Goal: Information Seeking & Learning: Learn about a topic

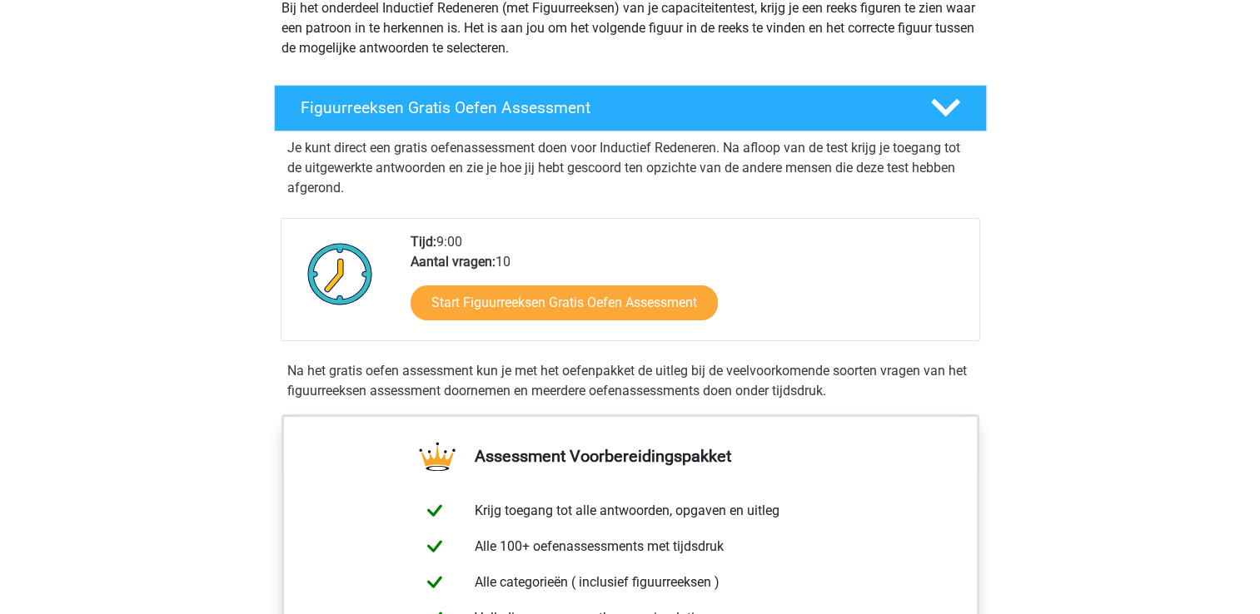
scroll to position [250, 0]
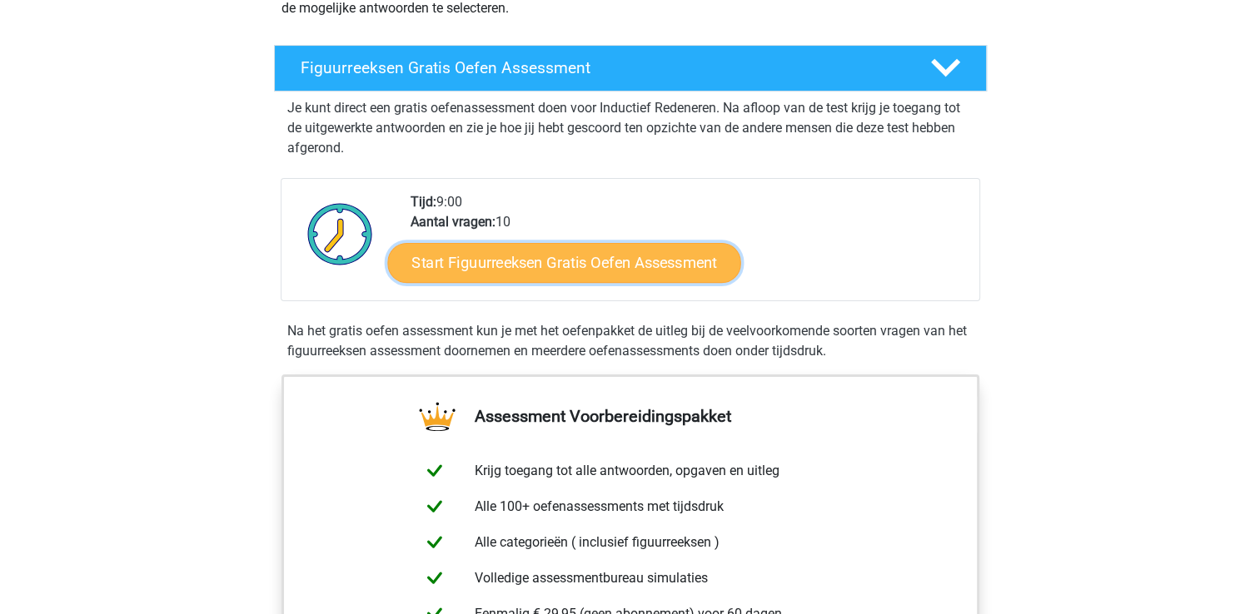
click at [649, 256] on link "Start Figuurreeksen Gratis Oefen Assessment" at bounding box center [563, 262] width 353 height 40
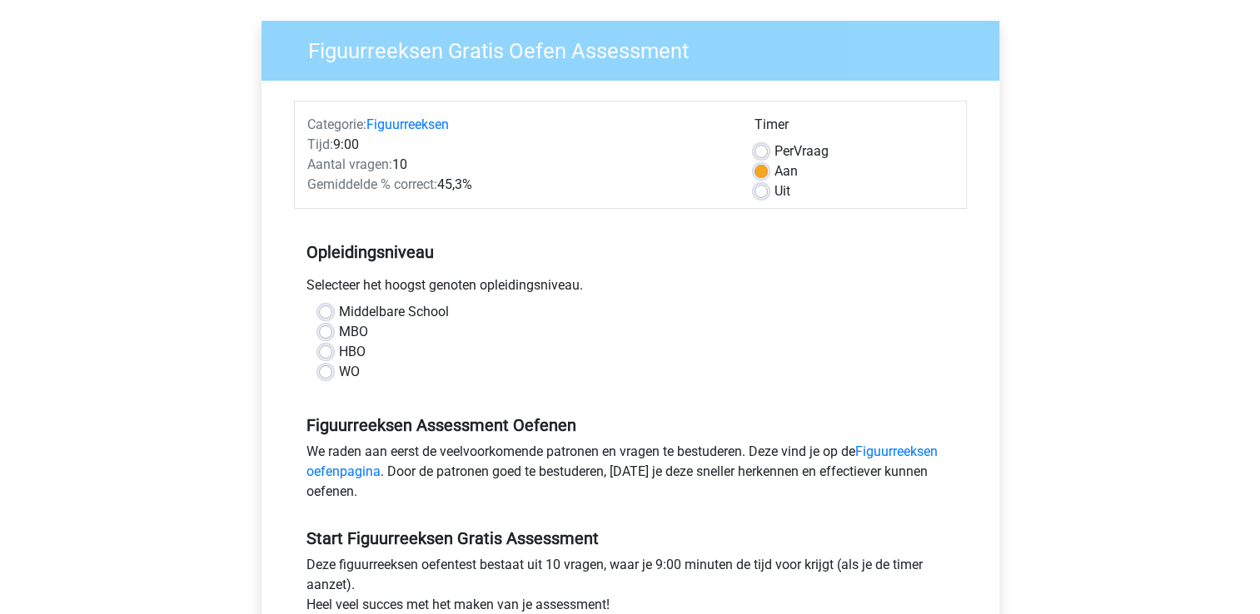
scroll to position [167, 0]
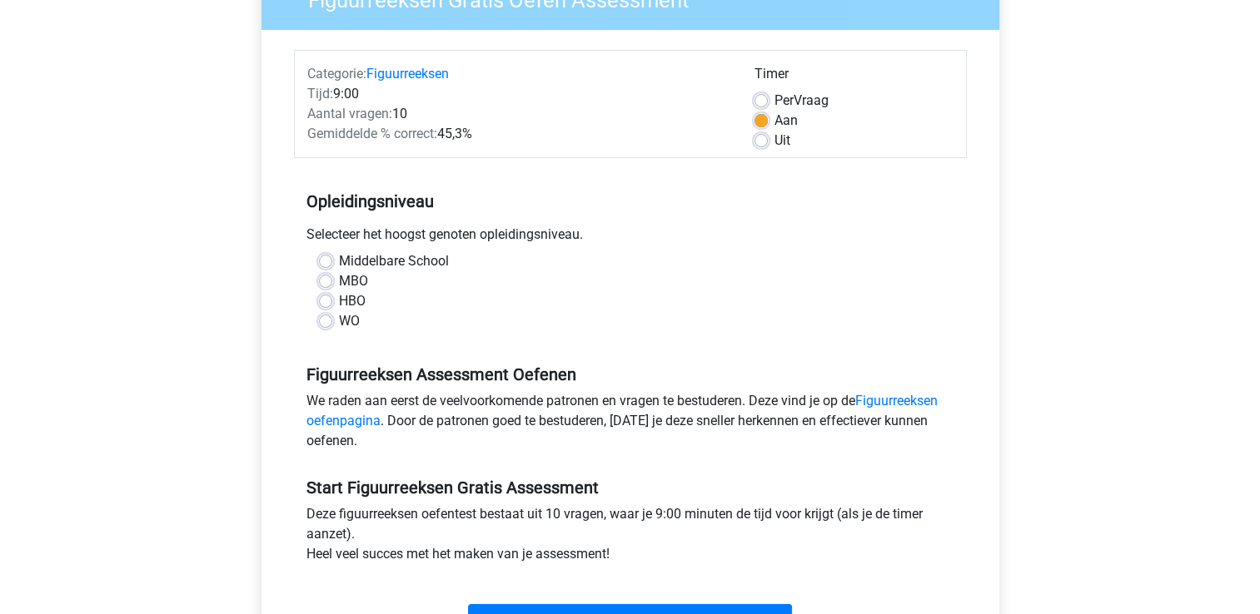
click at [339, 321] on label "WO" at bounding box center [349, 321] width 21 height 20
click at [328, 321] on input "WO" at bounding box center [325, 319] width 13 height 17
radio input "true"
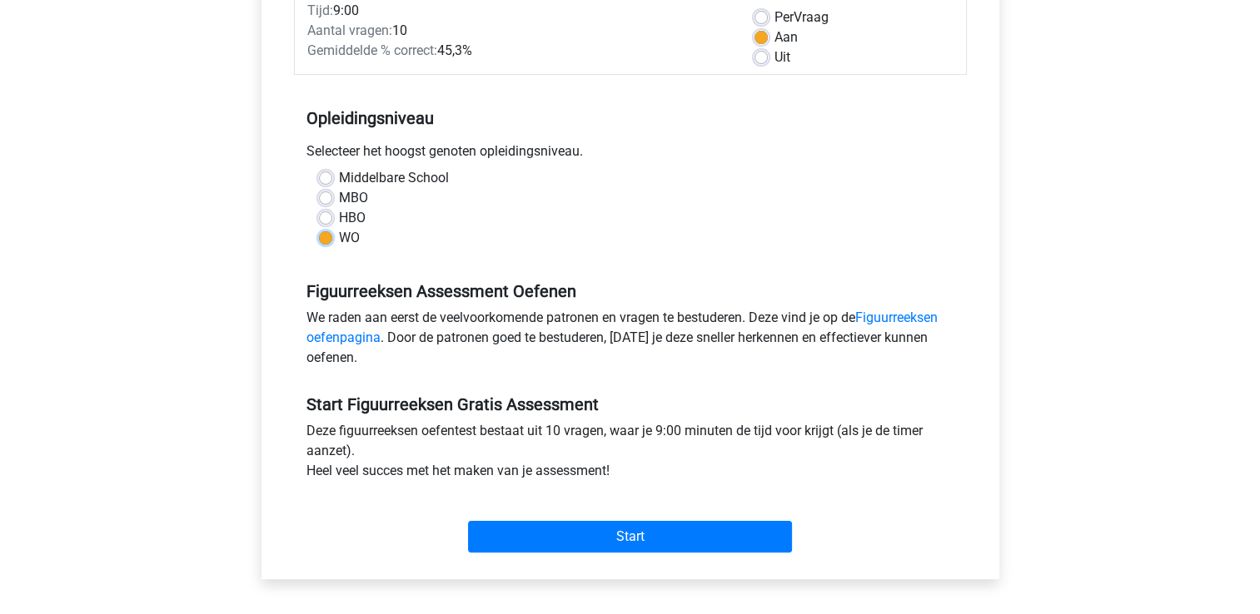
scroll to position [333, 0]
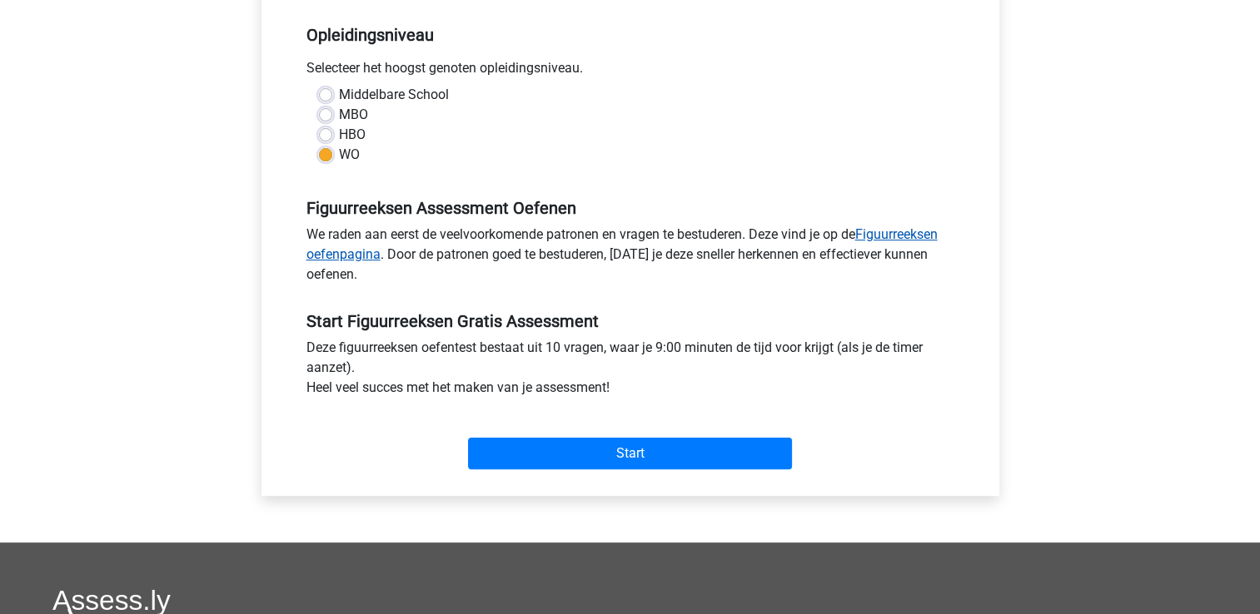
click at [890, 230] on link "Figuurreeksen oefenpagina" at bounding box center [621, 244] width 631 height 36
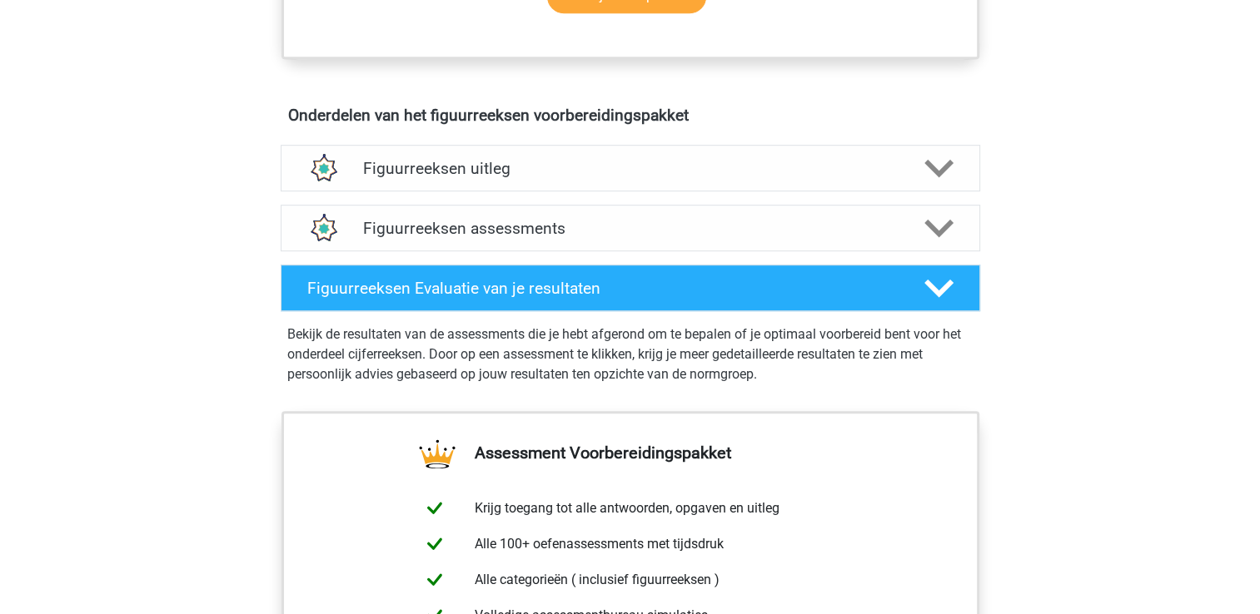
scroll to position [916, 0]
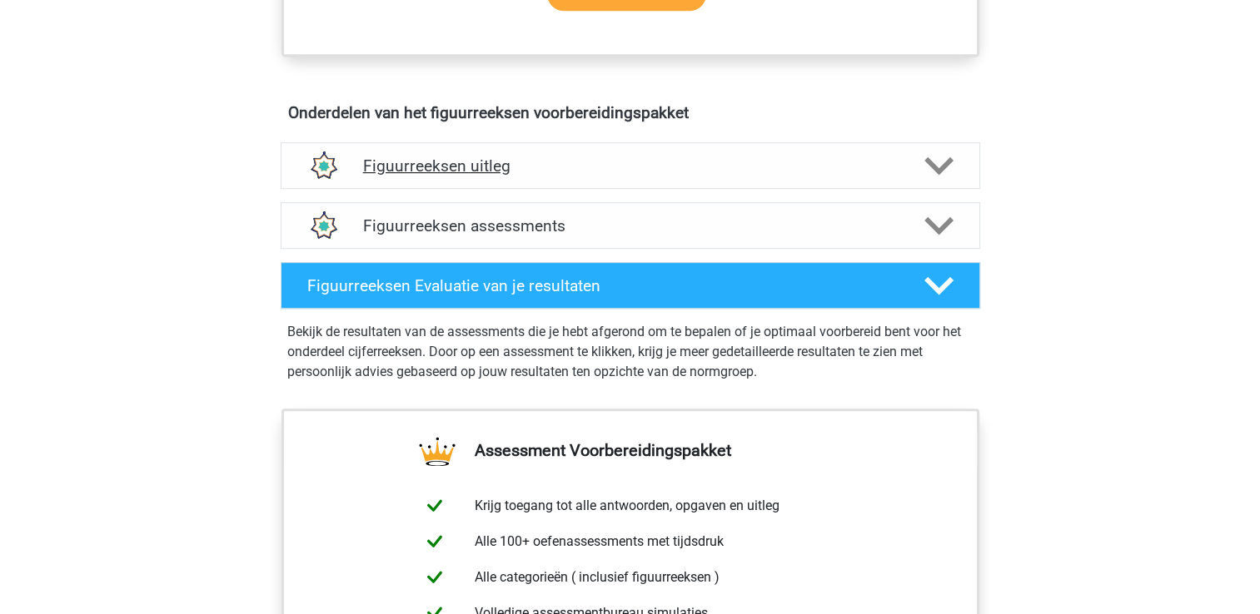
click at [946, 170] on icon at bounding box center [938, 166] width 29 height 29
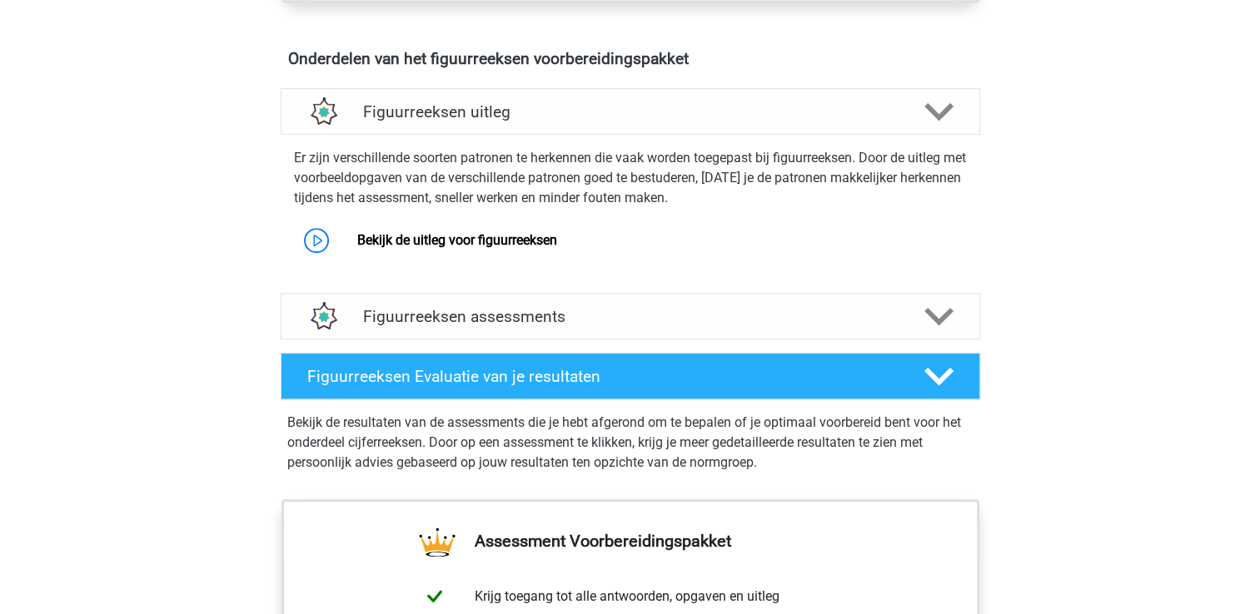
scroll to position [999, 0]
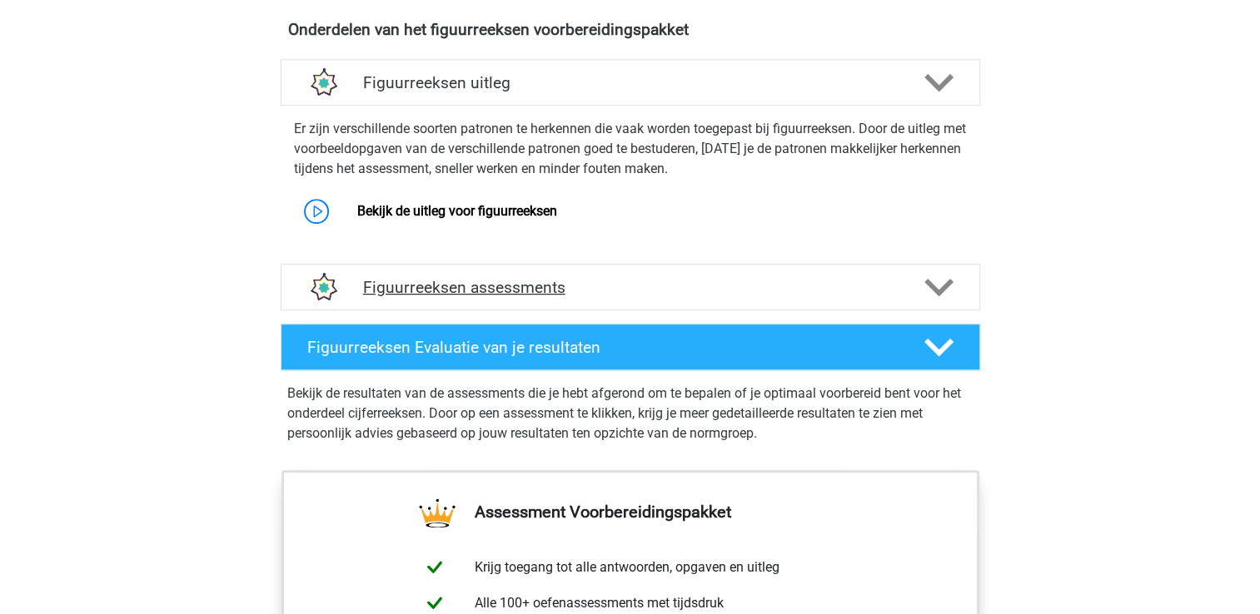
click at [929, 276] on icon at bounding box center [938, 287] width 29 height 29
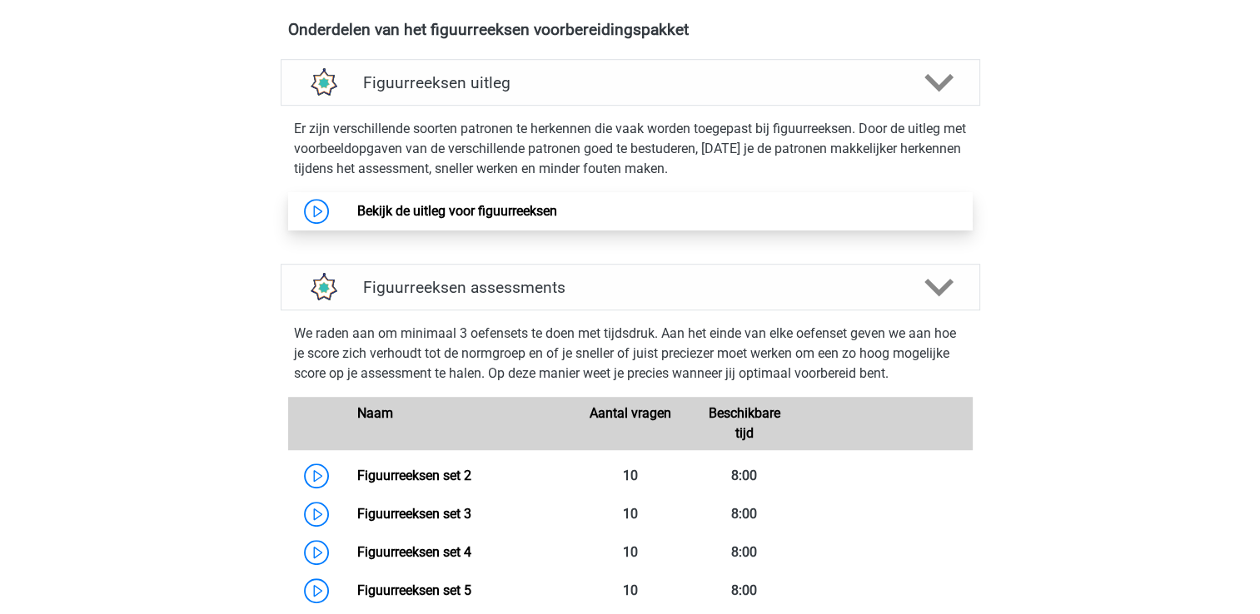
click at [535, 209] on link "Bekijk de uitleg voor figuurreeksen" at bounding box center [457, 211] width 200 height 16
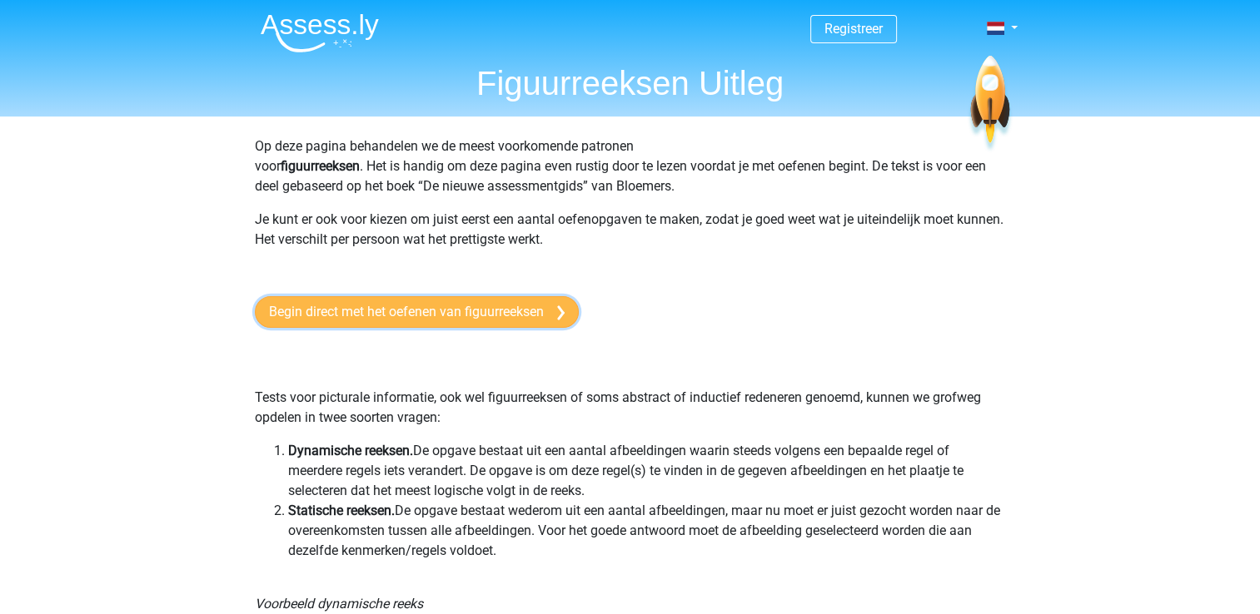
click at [423, 320] on link "Begin direct met het oefenen van figuurreeksen" at bounding box center [417, 312] width 324 height 32
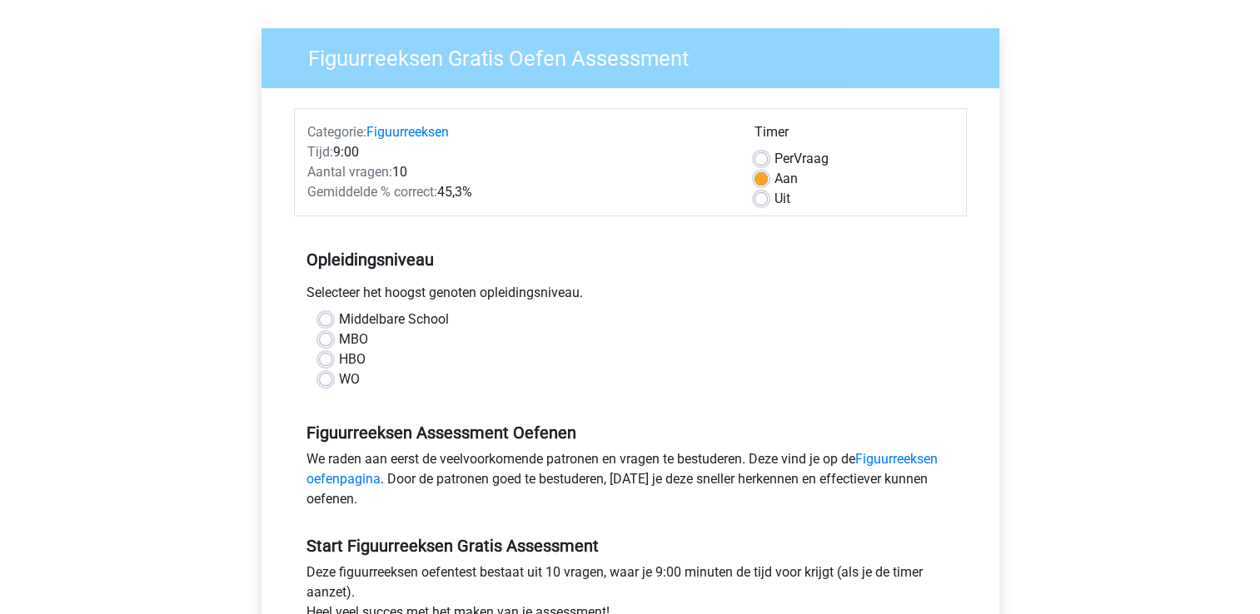
scroll to position [167, 0]
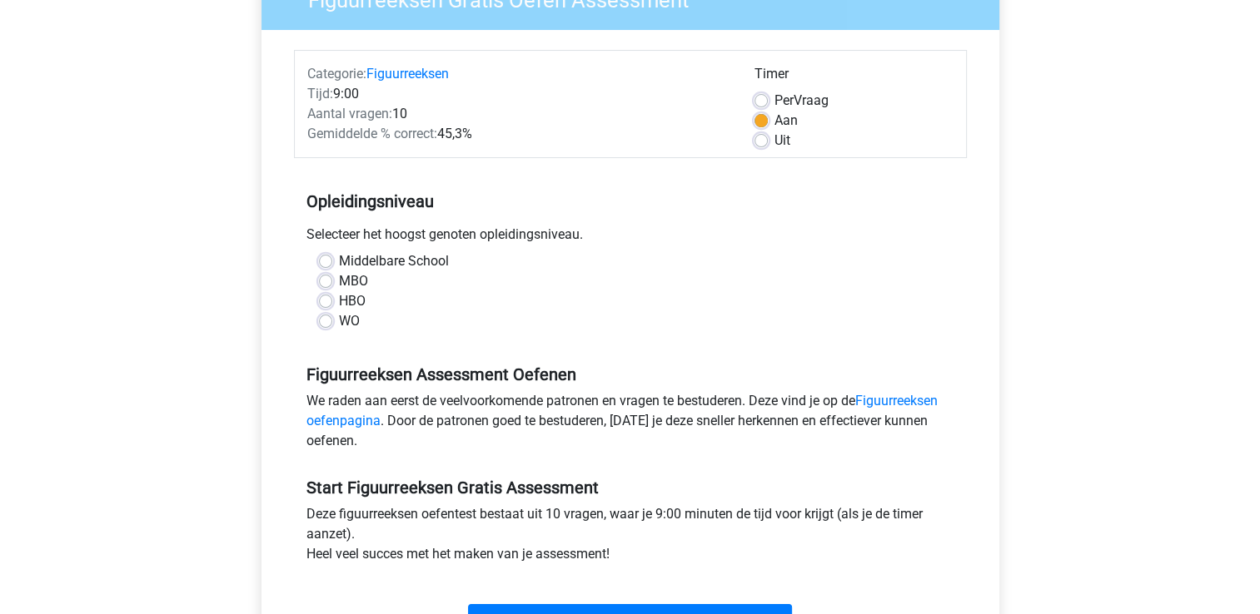
click at [339, 324] on label "WO" at bounding box center [349, 321] width 21 height 20
click at [323, 324] on input "WO" at bounding box center [325, 319] width 13 height 17
radio input "true"
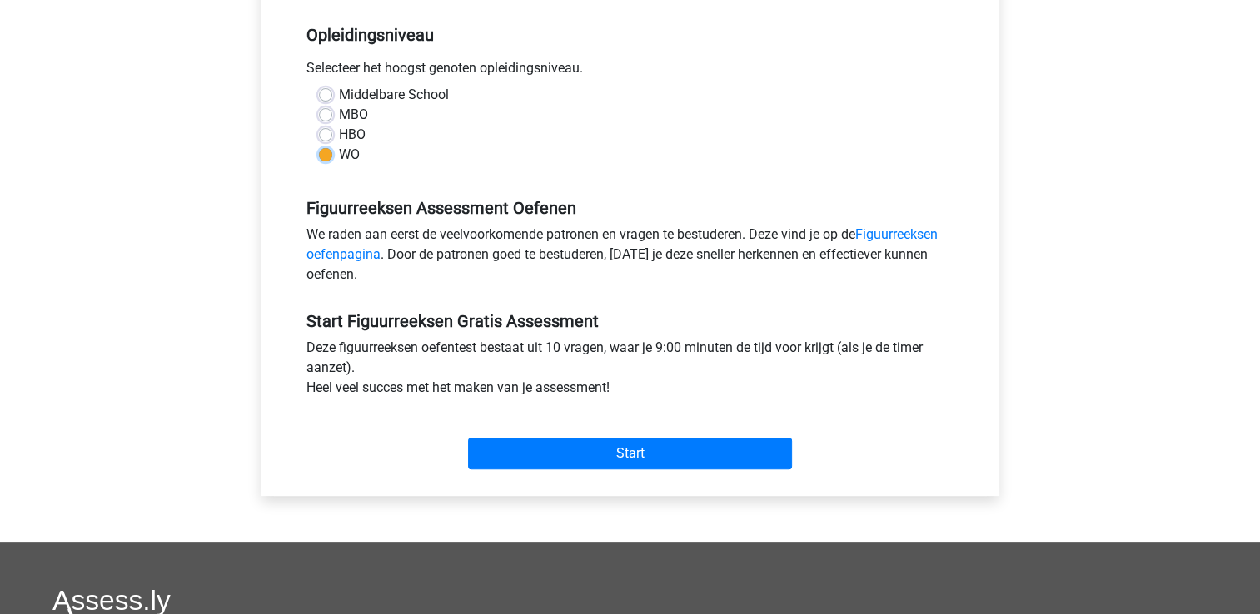
scroll to position [416, 0]
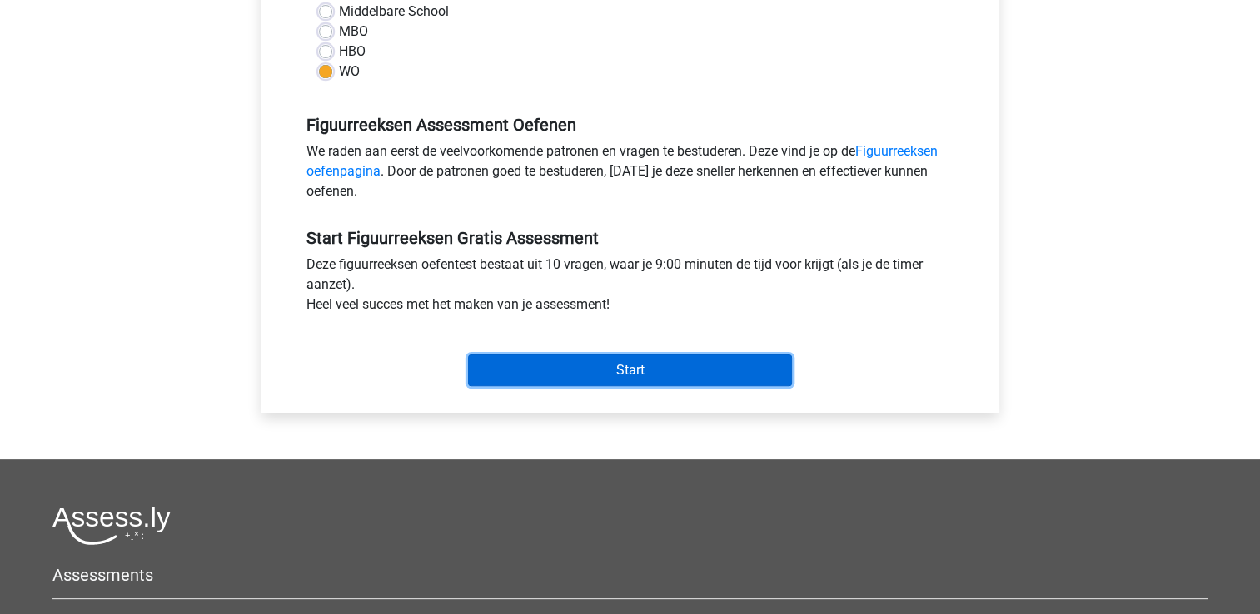
click at [643, 378] on input "Start" at bounding box center [630, 371] width 324 height 32
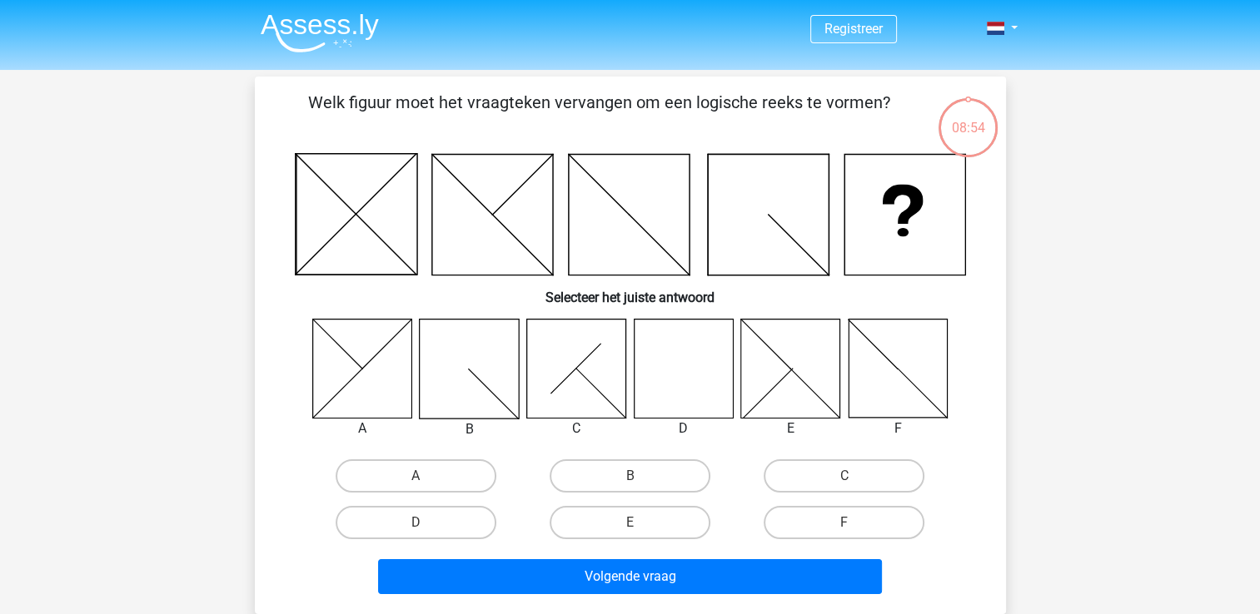
click at [654, 356] on icon at bounding box center [683, 368] width 99 height 99
click at [432, 522] on label "D" at bounding box center [416, 522] width 161 height 33
click at [426, 523] on input "D" at bounding box center [420, 528] width 11 height 11
radio input "true"
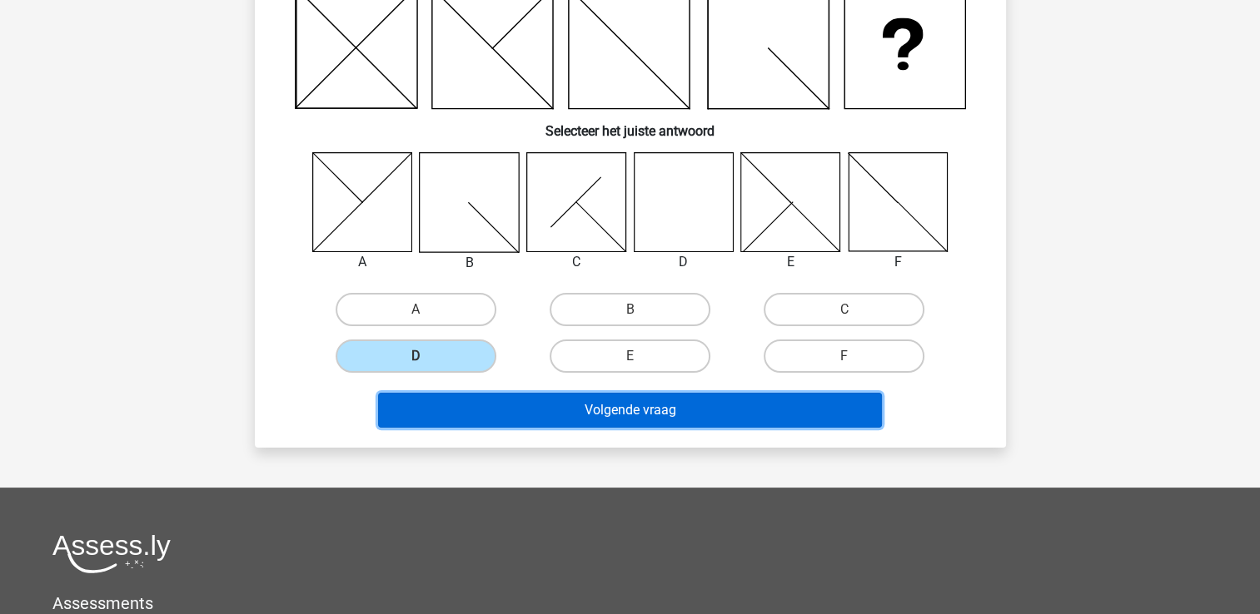
click at [655, 398] on button "Volgende vraag" at bounding box center [630, 410] width 504 height 35
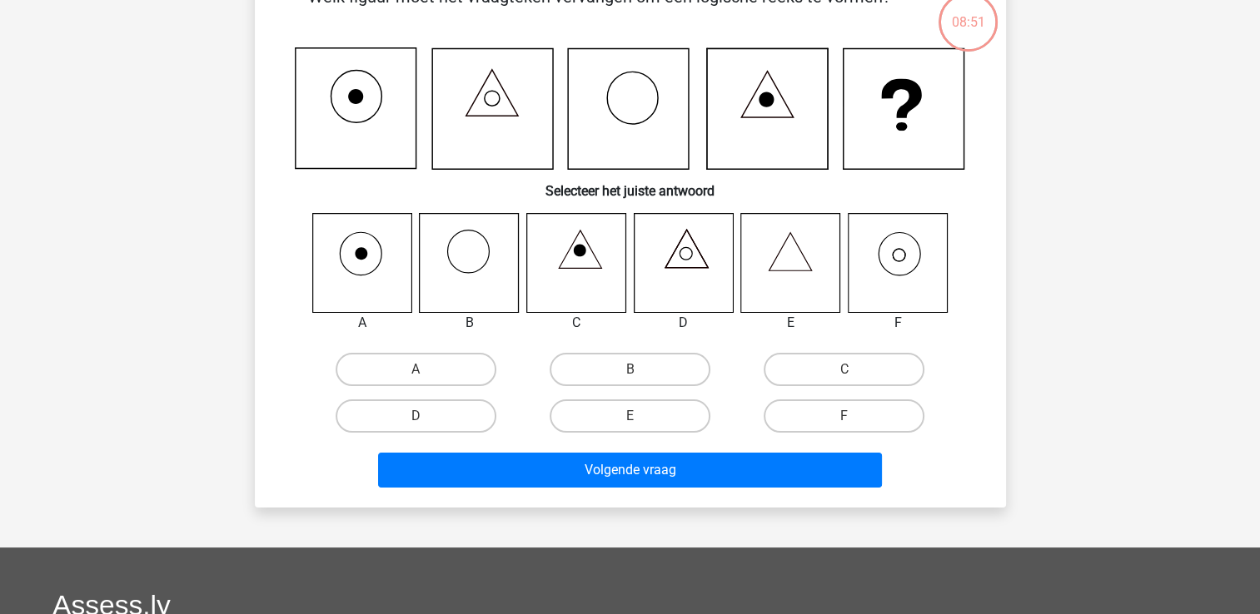
scroll to position [77, 0]
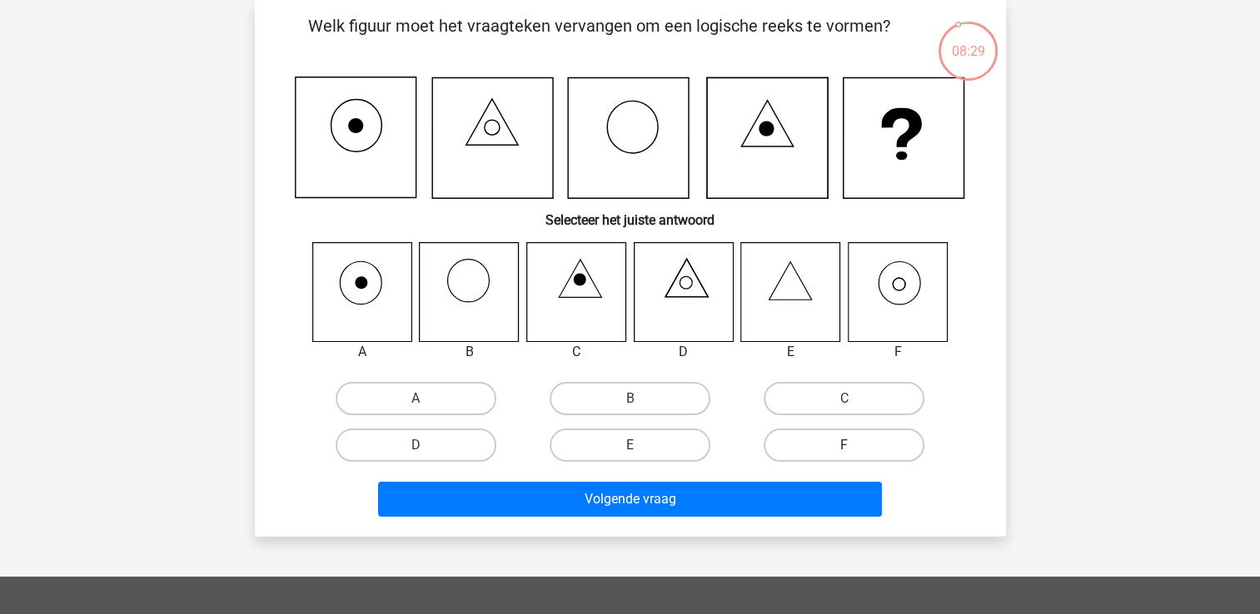
click at [861, 436] on label "F" at bounding box center [843, 445] width 161 height 33
click at [855, 445] on input "F" at bounding box center [849, 450] width 11 height 11
radio input "true"
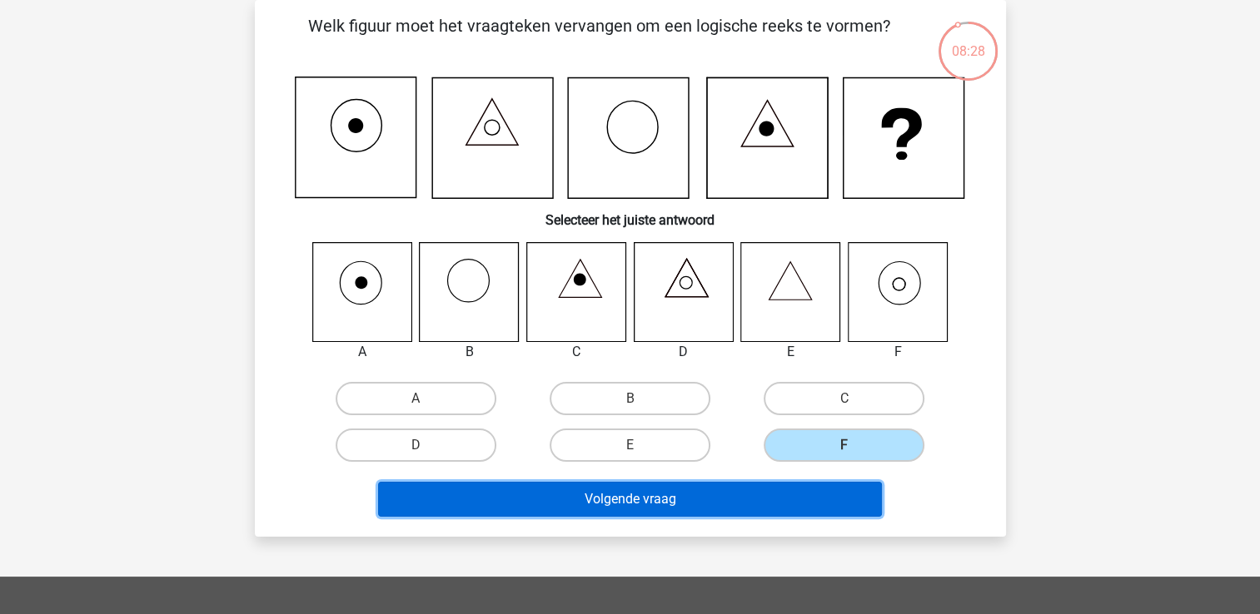
click at [619, 490] on button "Volgende vraag" at bounding box center [630, 499] width 504 height 35
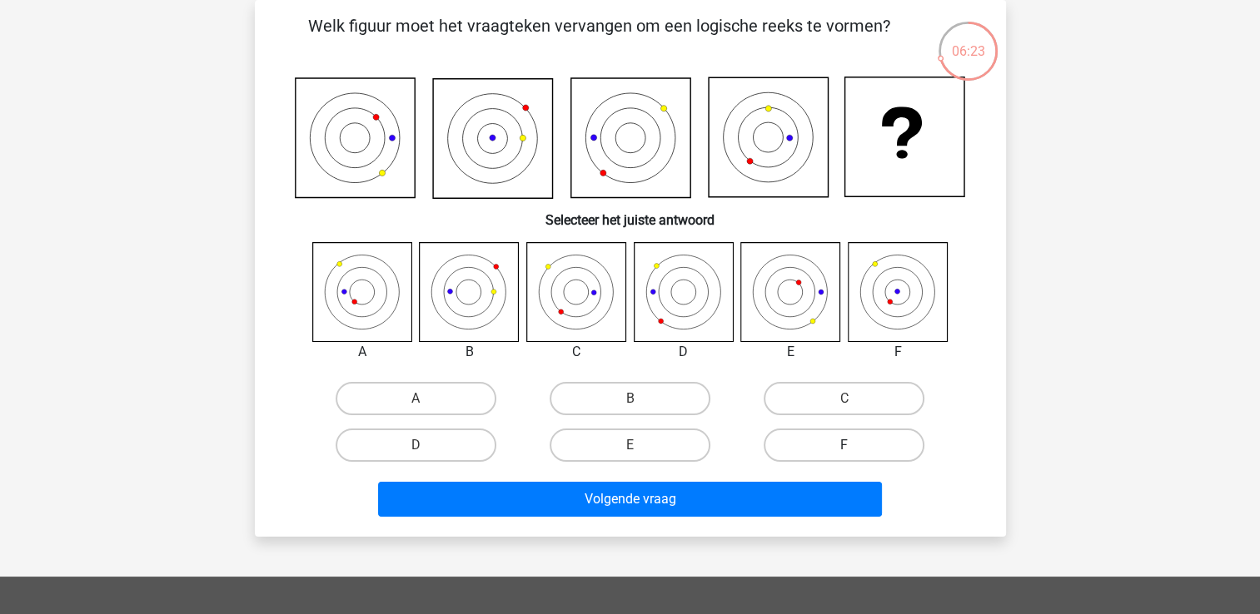
click at [822, 440] on label "F" at bounding box center [843, 445] width 161 height 33
click at [844, 445] on input "F" at bounding box center [849, 450] width 11 height 11
radio input "true"
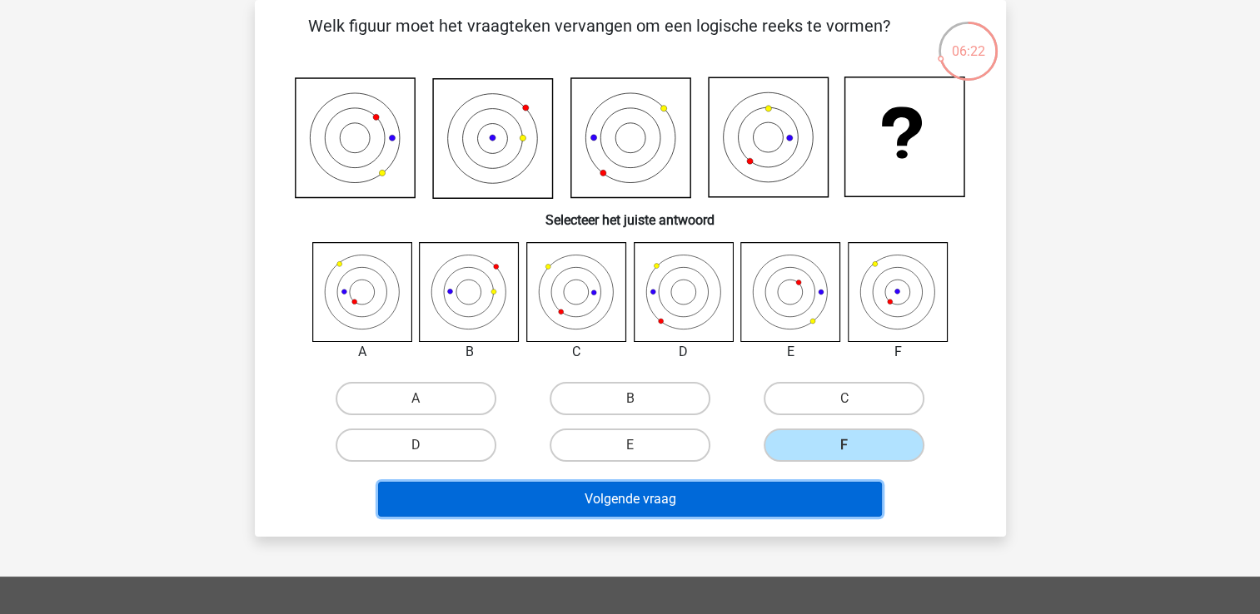
click at [614, 497] on button "Volgende vraag" at bounding box center [630, 499] width 504 height 35
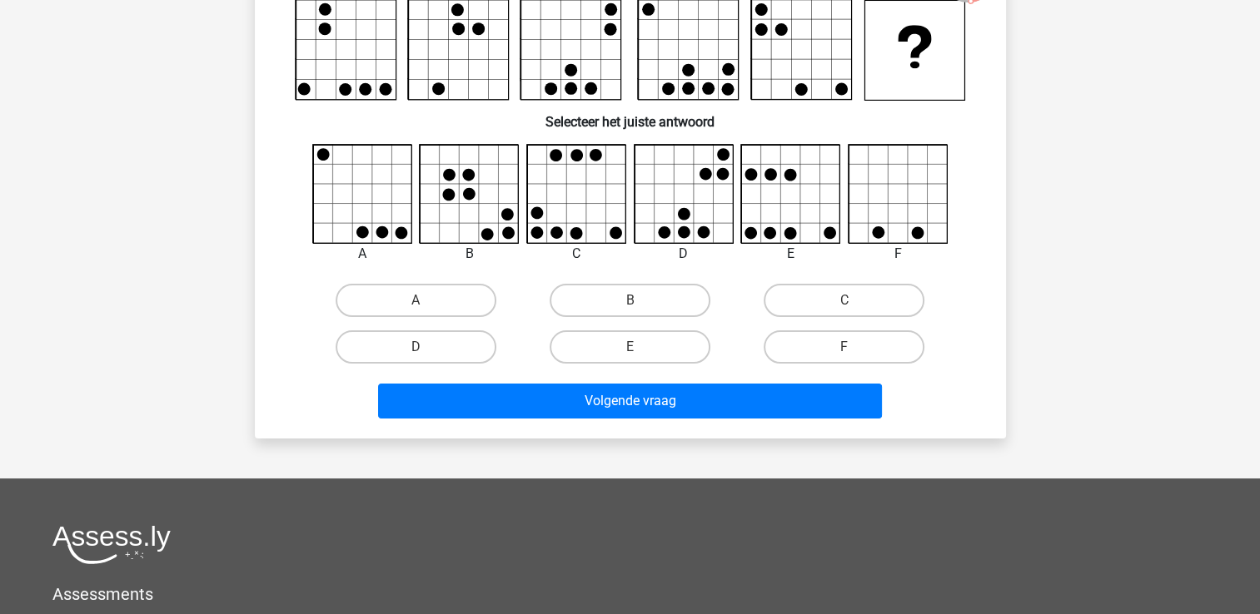
scroll to position [83, 0]
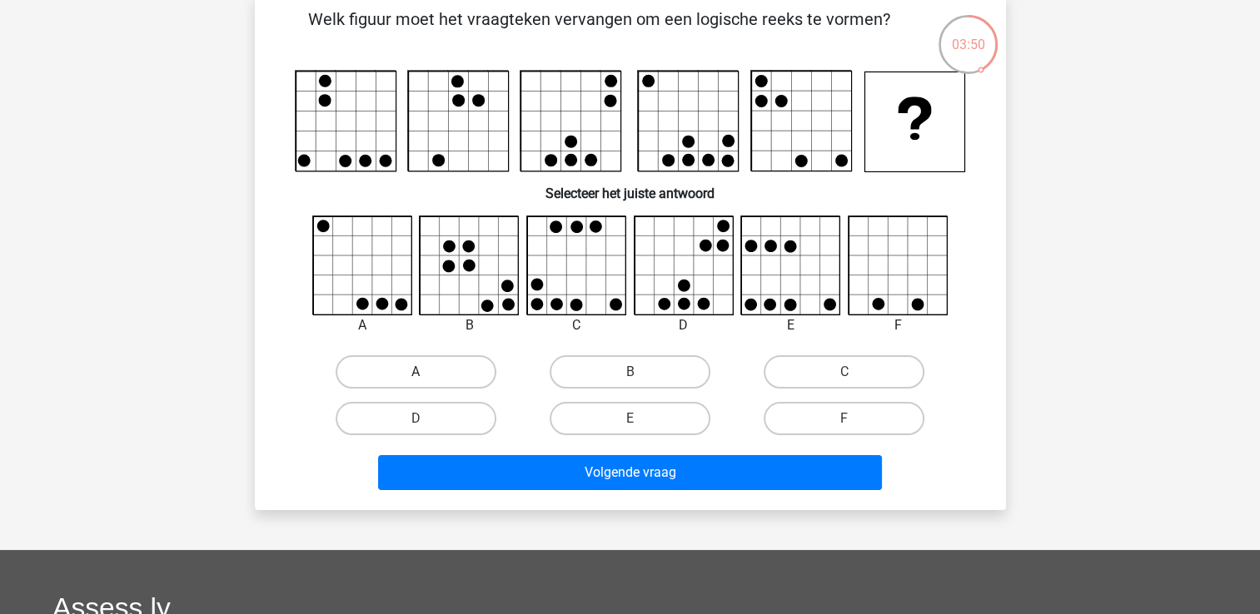
click at [411, 365] on label "A" at bounding box center [416, 371] width 161 height 33
click at [415, 372] on input "A" at bounding box center [420, 377] width 11 height 11
radio input "true"
click at [670, 490] on div "Volgende vraag" at bounding box center [630, 476] width 643 height 42
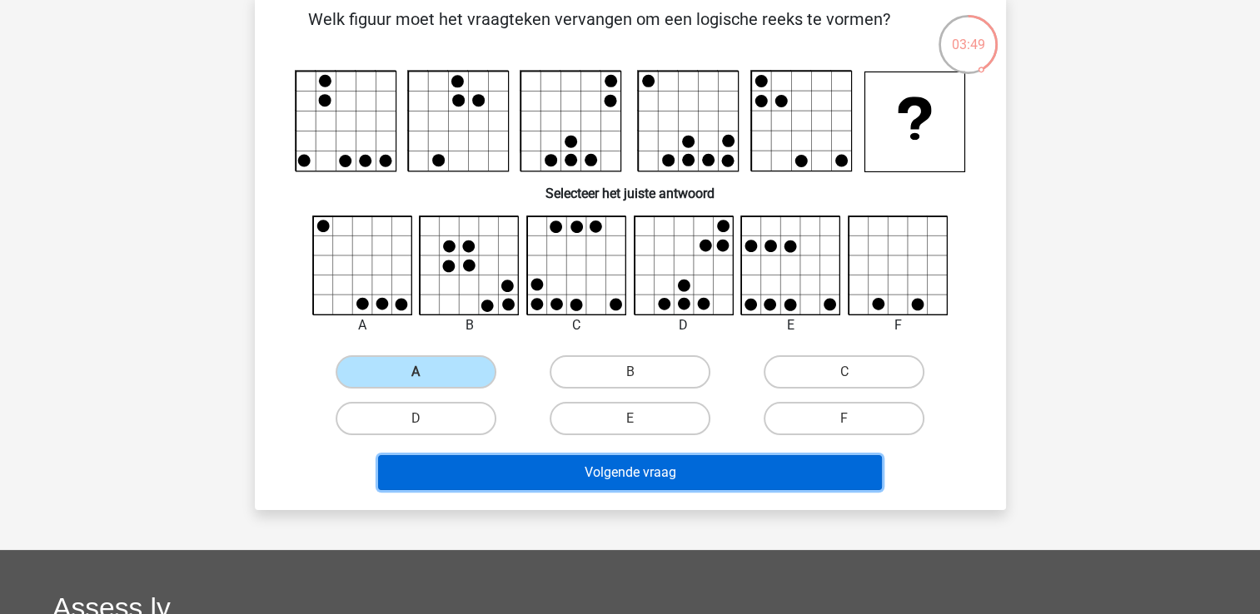
click at [663, 470] on button "Volgende vraag" at bounding box center [630, 472] width 504 height 35
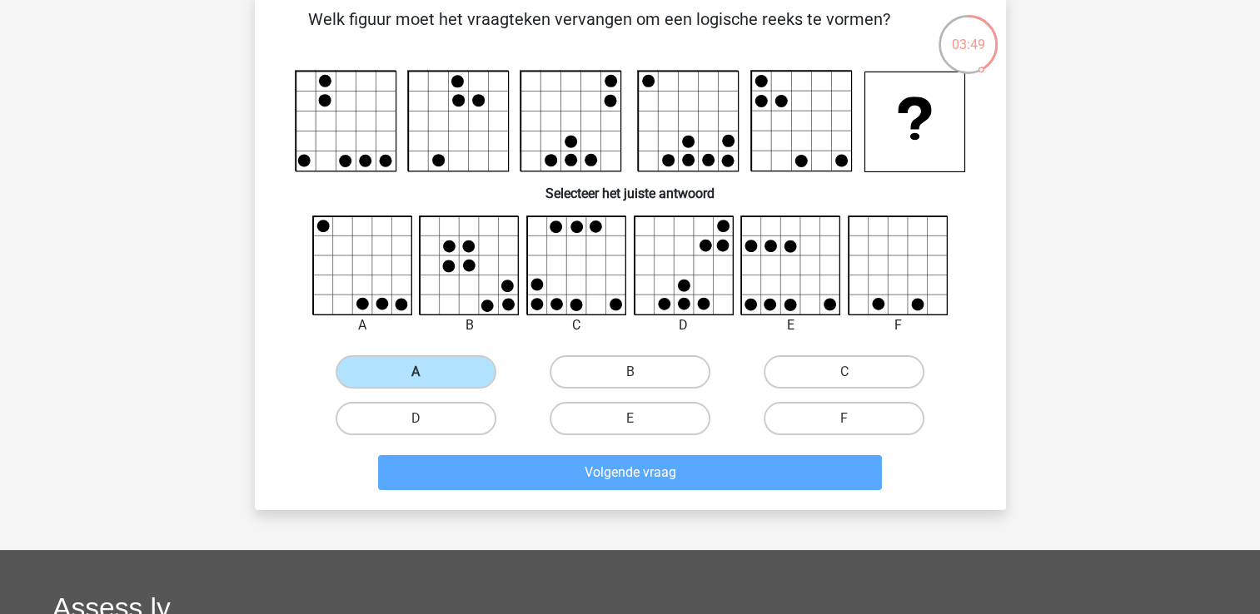
scroll to position [77, 0]
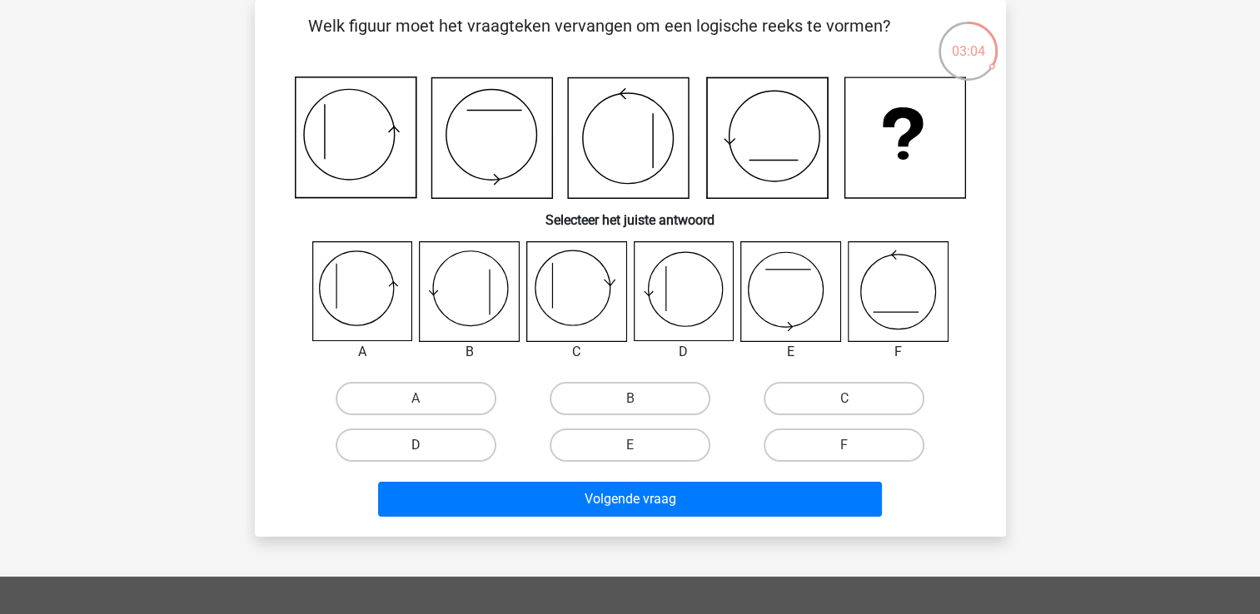
click at [428, 441] on label "D" at bounding box center [416, 445] width 161 height 33
click at [426, 445] on input "D" at bounding box center [420, 450] width 11 height 11
radio input "true"
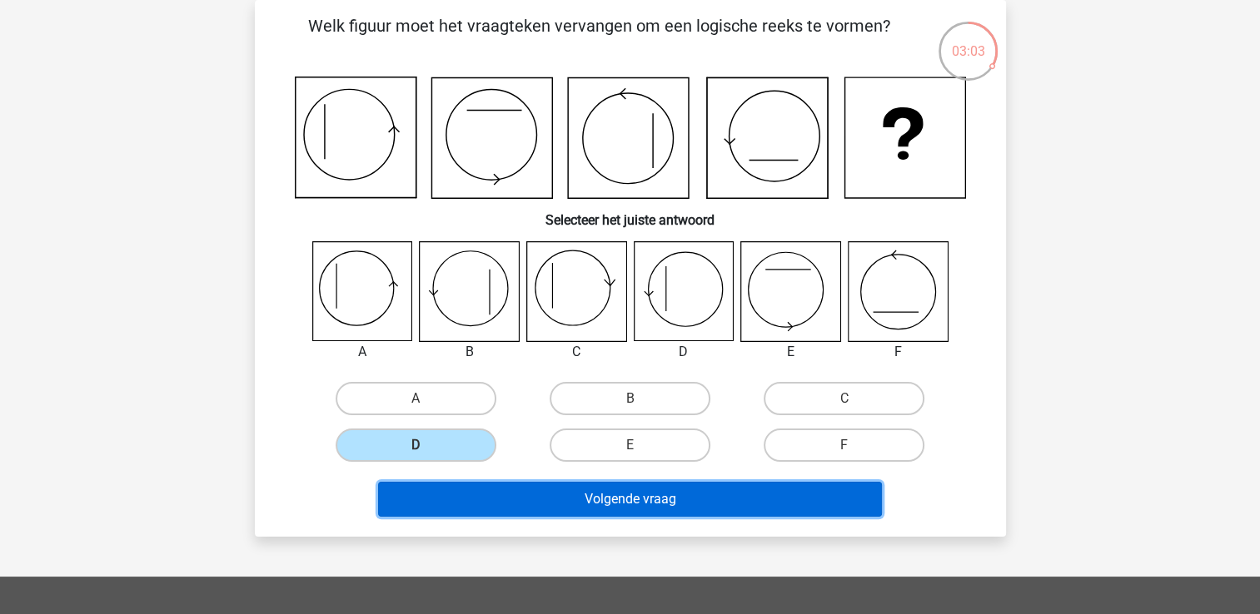
click at [664, 505] on button "Volgende vraag" at bounding box center [630, 499] width 504 height 35
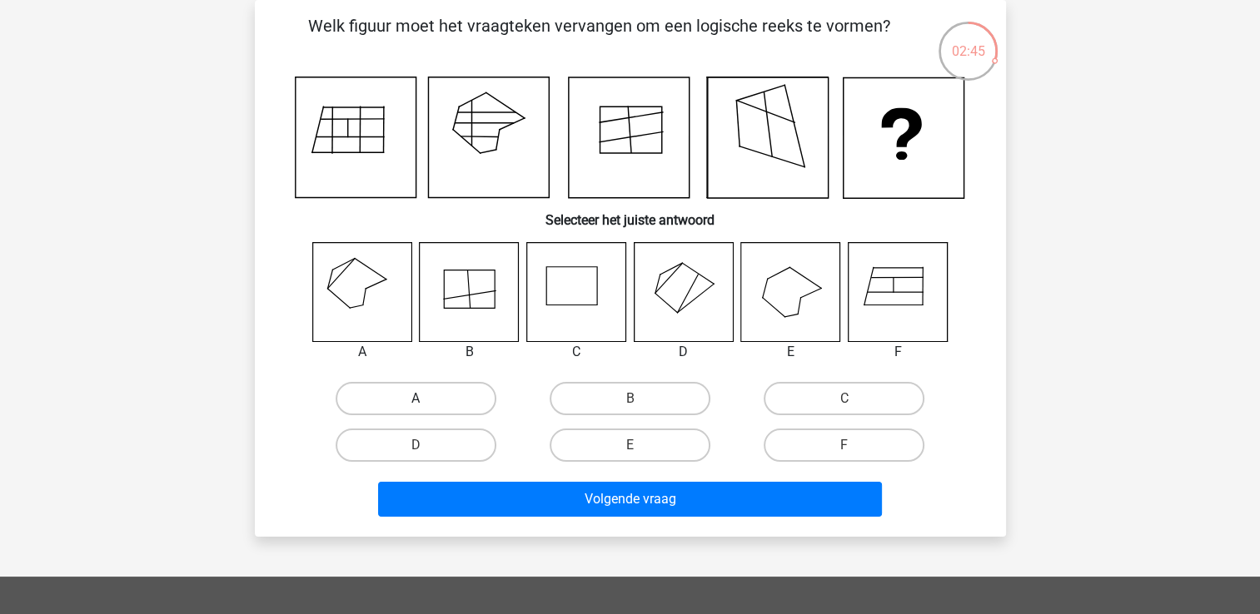
click at [440, 393] on label "A" at bounding box center [416, 398] width 161 height 33
click at [426, 399] on input "A" at bounding box center [420, 404] width 11 height 11
radio input "true"
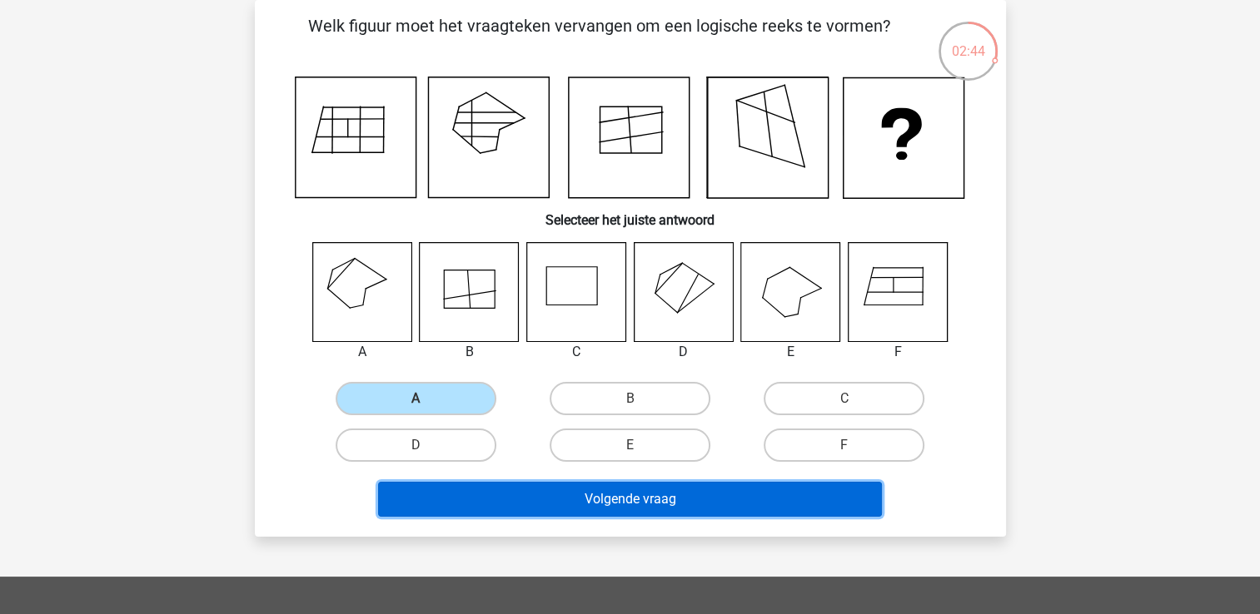
click at [681, 498] on button "Volgende vraag" at bounding box center [630, 499] width 504 height 35
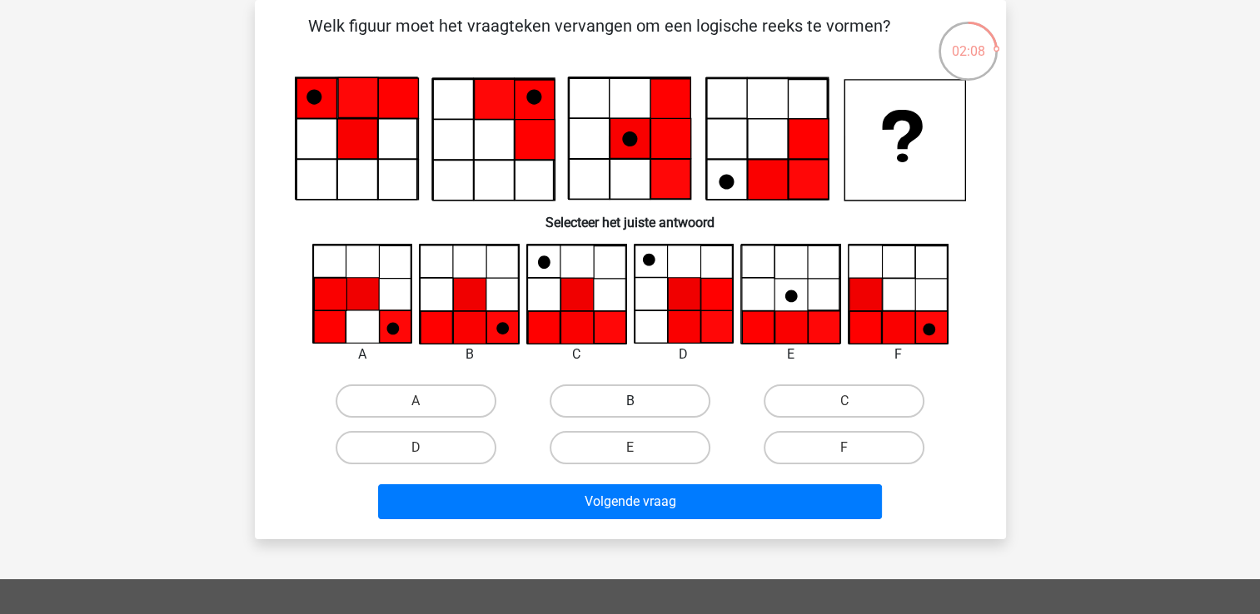
click at [674, 398] on label "B" at bounding box center [629, 401] width 161 height 33
click at [640, 401] on input "B" at bounding box center [634, 406] width 11 height 11
radio input "true"
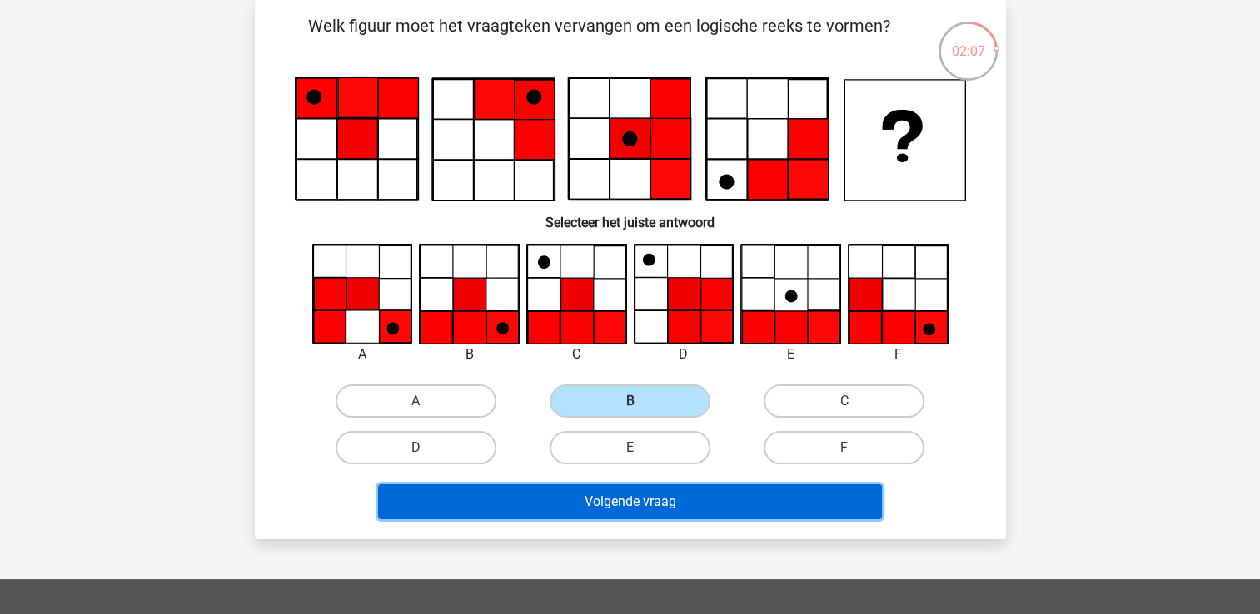
click at [669, 501] on button "Volgende vraag" at bounding box center [630, 502] width 504 height 35
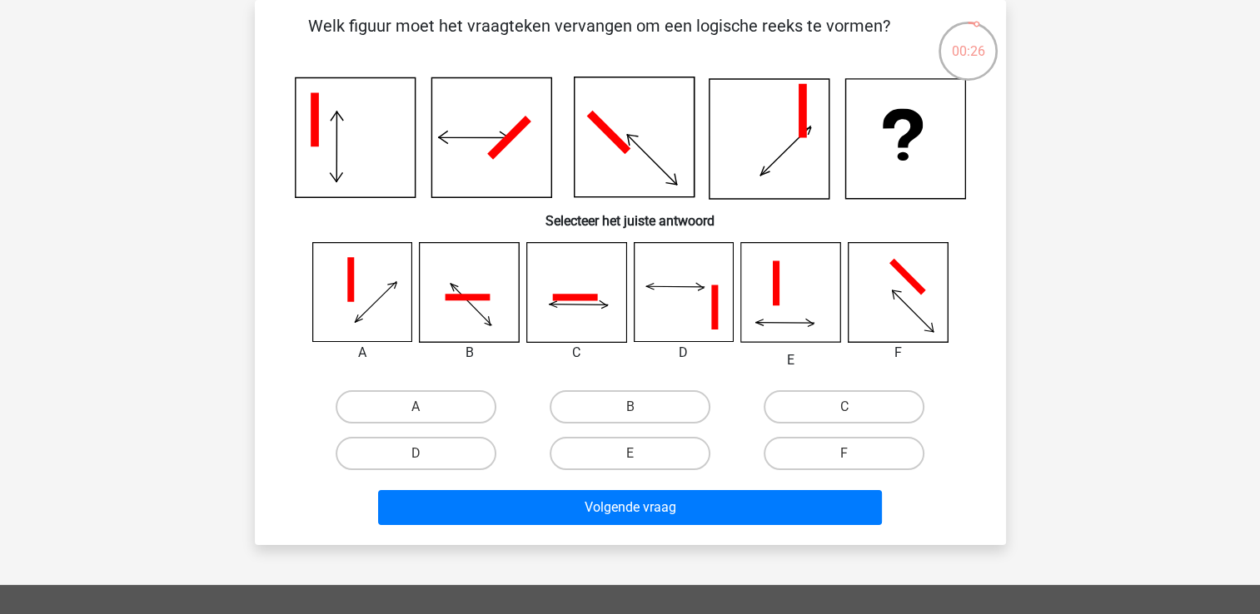
click at [794, 305] on icon at bounding box center [790, 292] width 99 height 99
click at [591, 451] on label "E" at bounding box center [629, 453] width 161 height 33
click at [629, 454] on input "E" at bounding box center [634, 459] width 11 height 11
radio input "true"
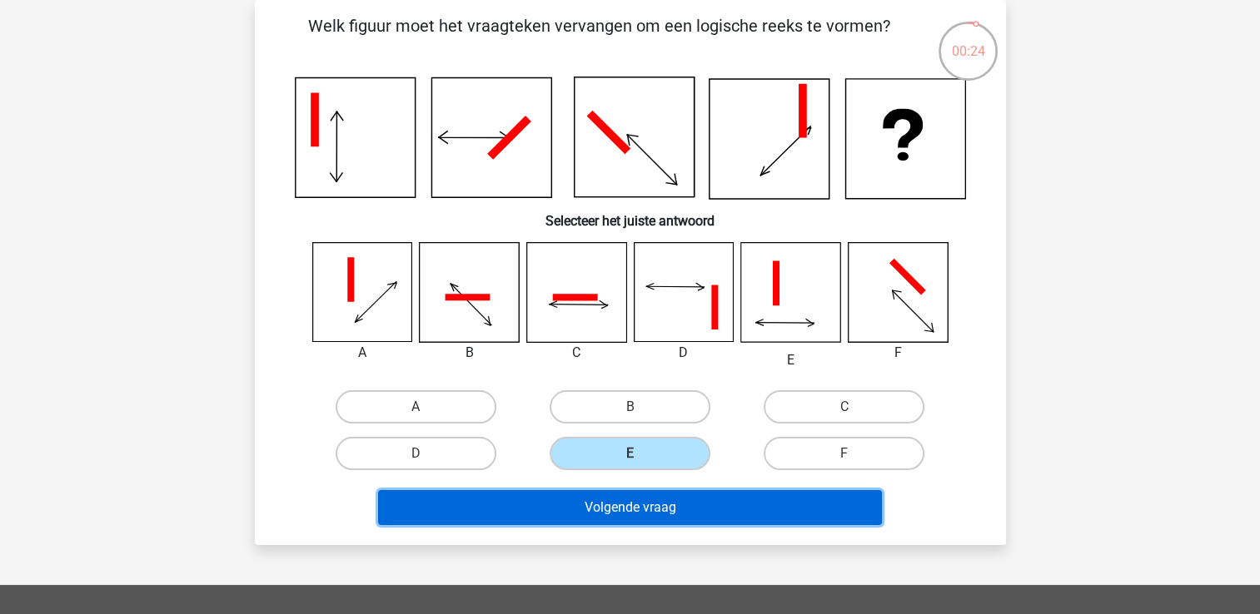
click at [613, 508] on button "Volgende vraag" at bounding box center [630, 507] width 504 height 35
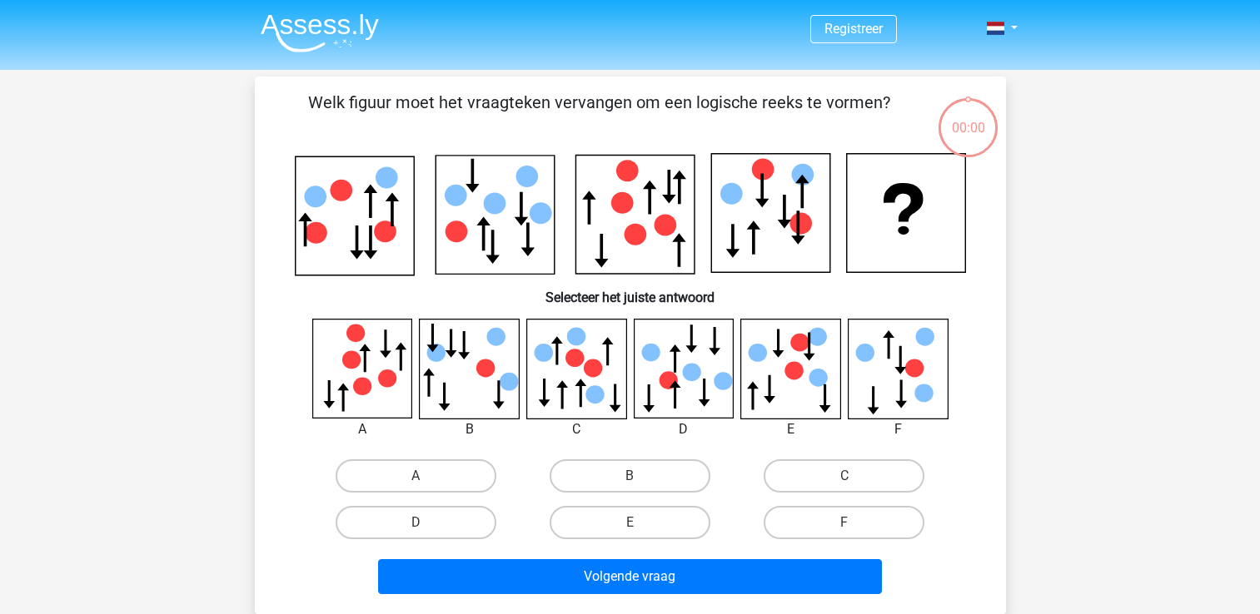
scroll to position [77, 0]
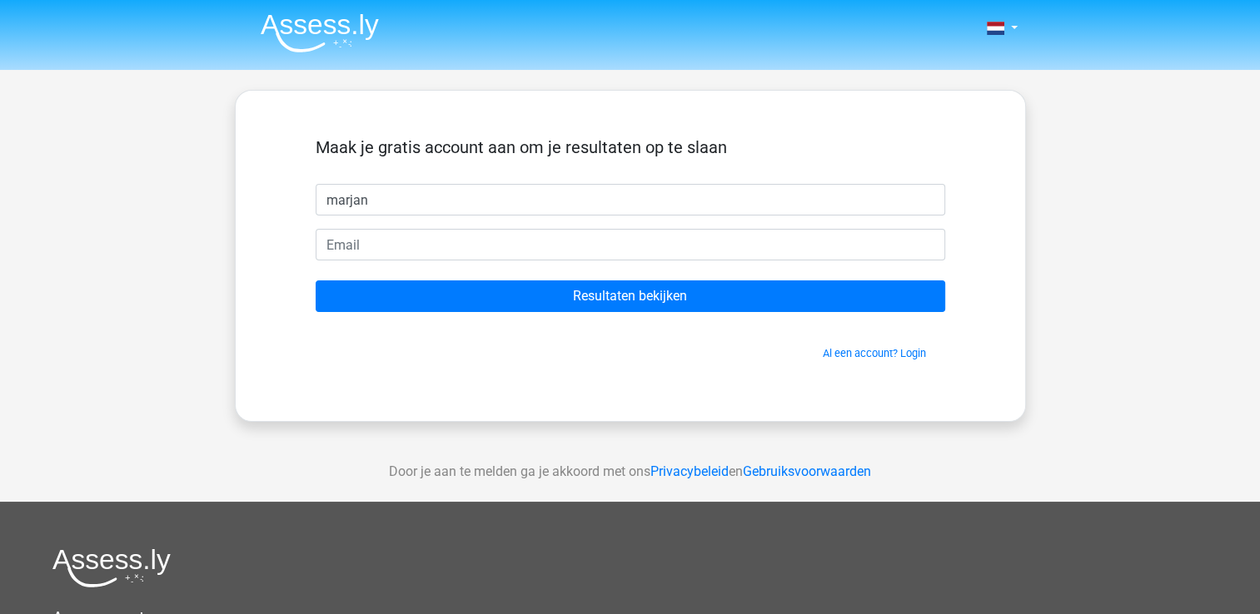
type input "marjan"
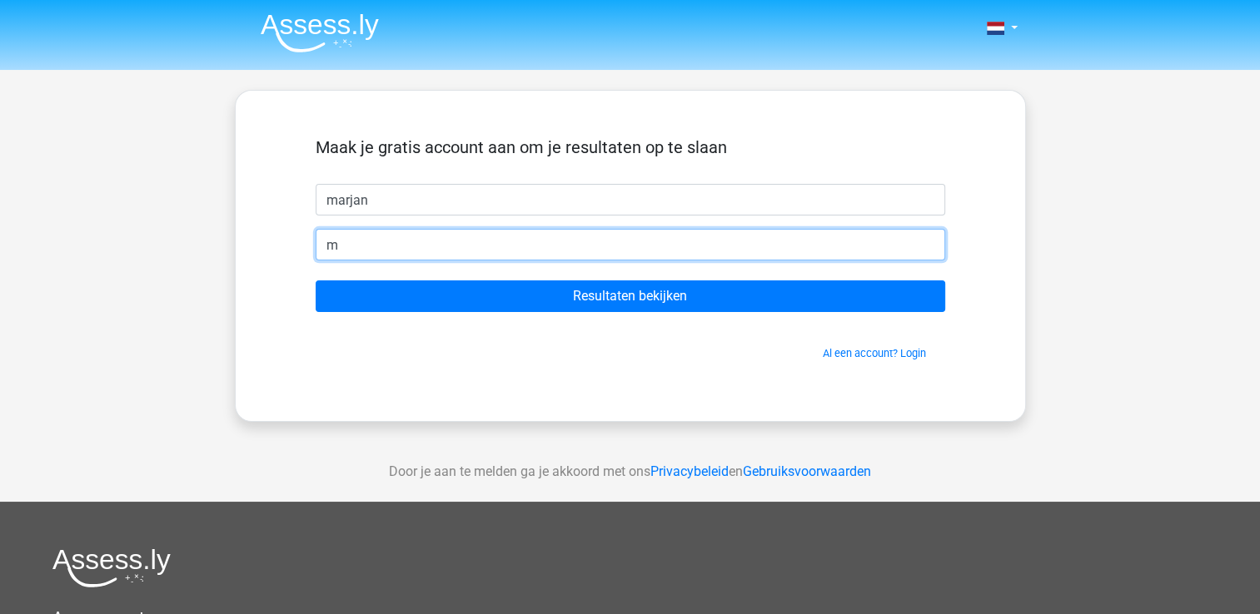
type input "[EMAIL_ADDRESS][DOMAIN_NAME]"
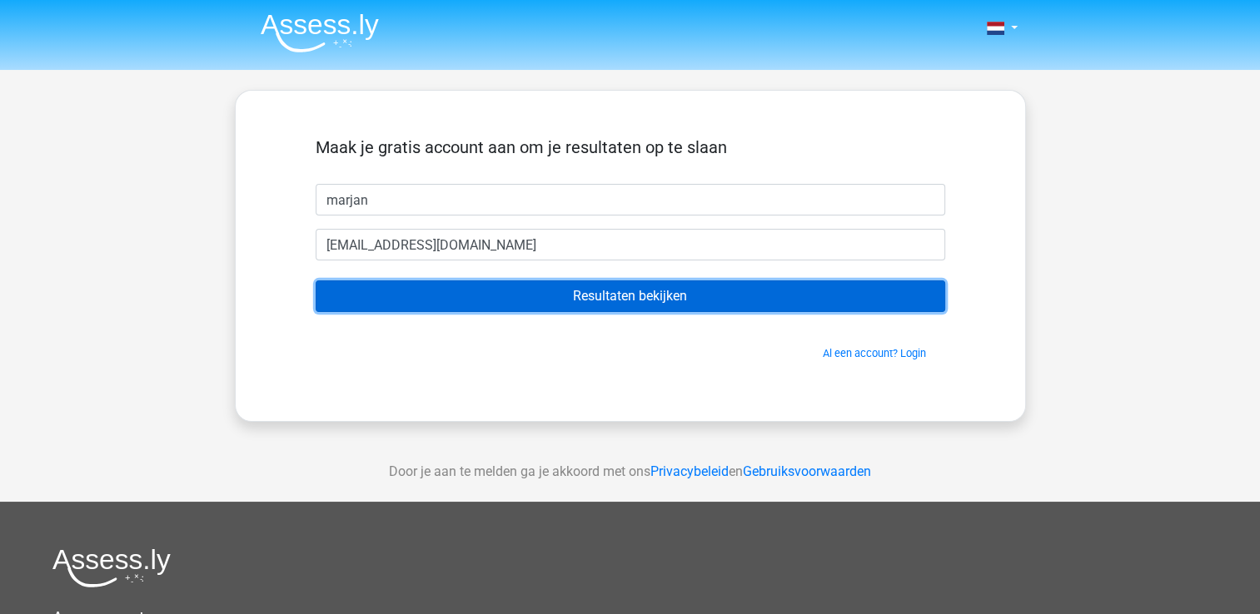
click at [566, 299] on input "Resultaten bekijken" at bounding box center [630, 297] width 629 height 32
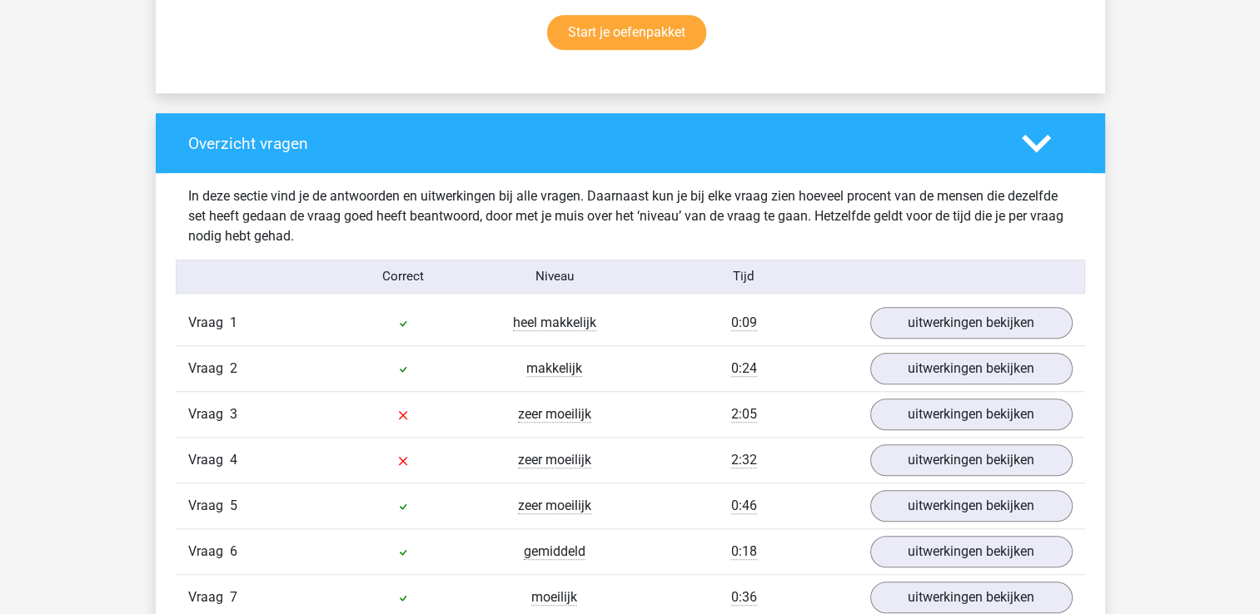
scroll to position [1166, 0]
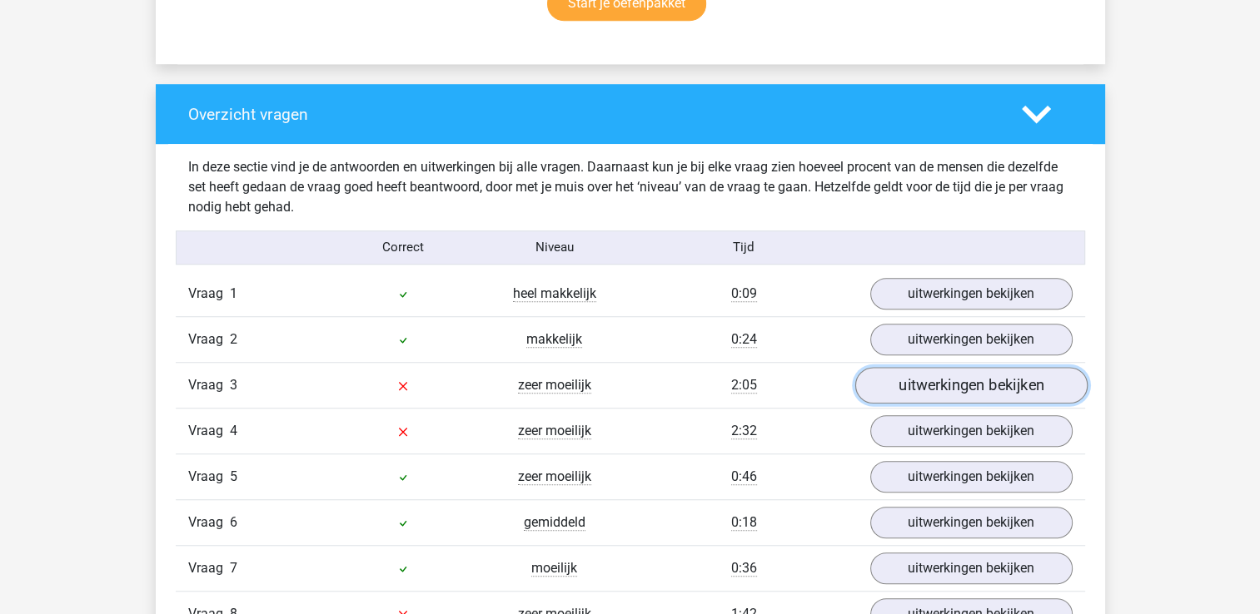
click at [996, 380] on link "uitwerkingen bekijken" at bounding box center [970, 385] width 232 height 37
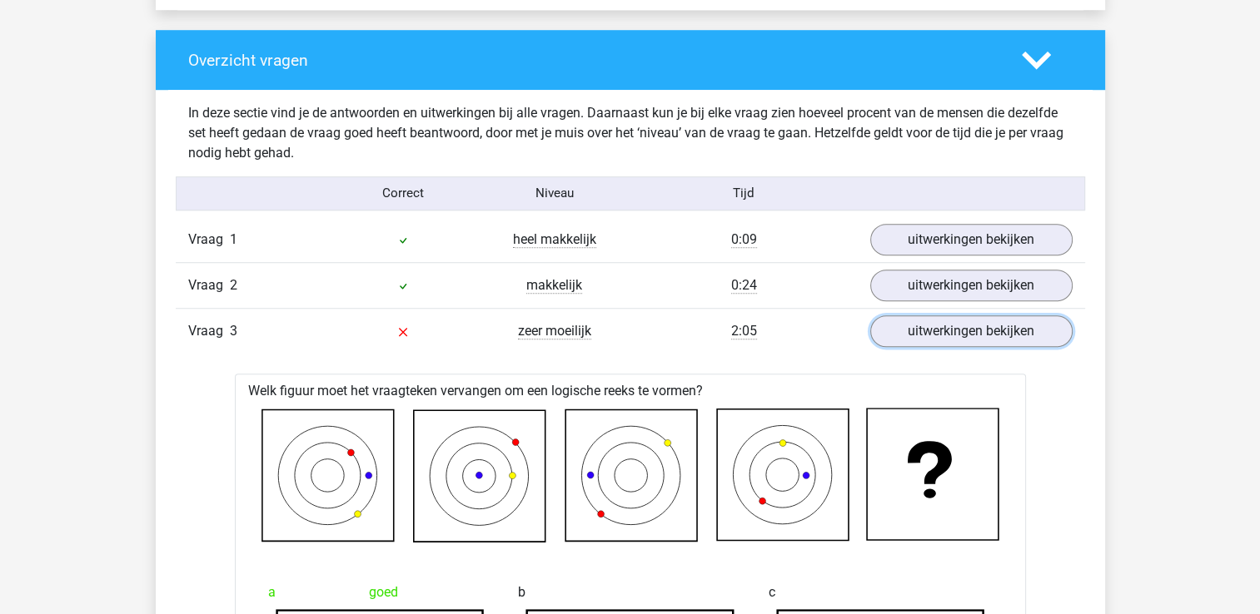
scroll to position [1249, 0]
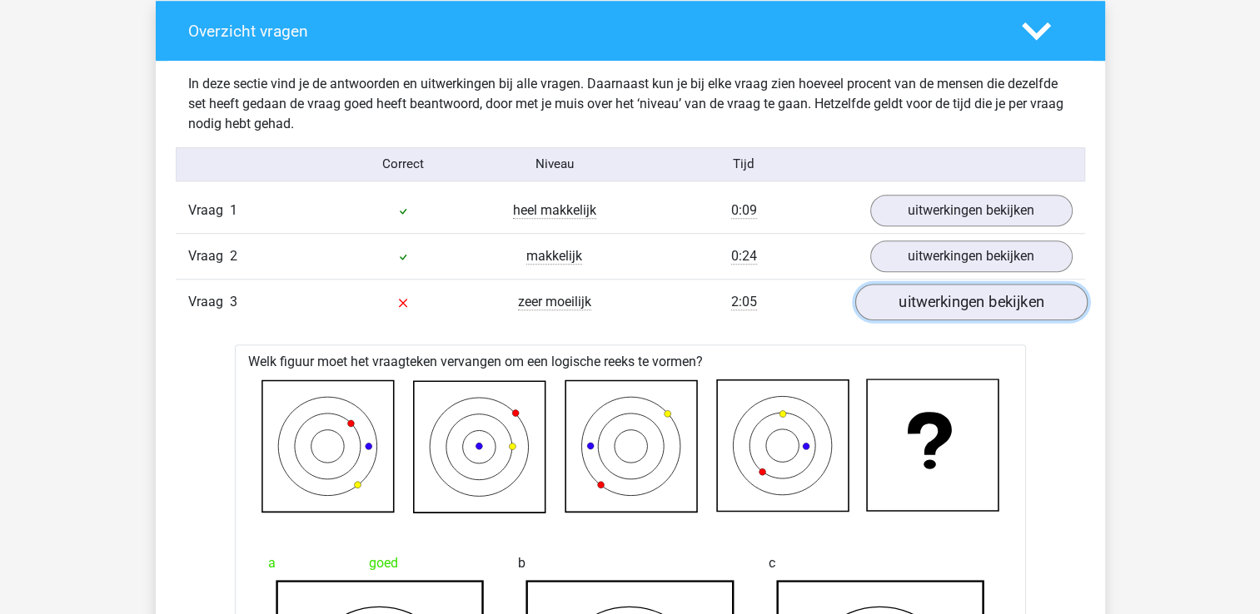
click at [945, 301] on link "uitwerkingen bekijken" at bounding box center [970, 302] width 232 height 37
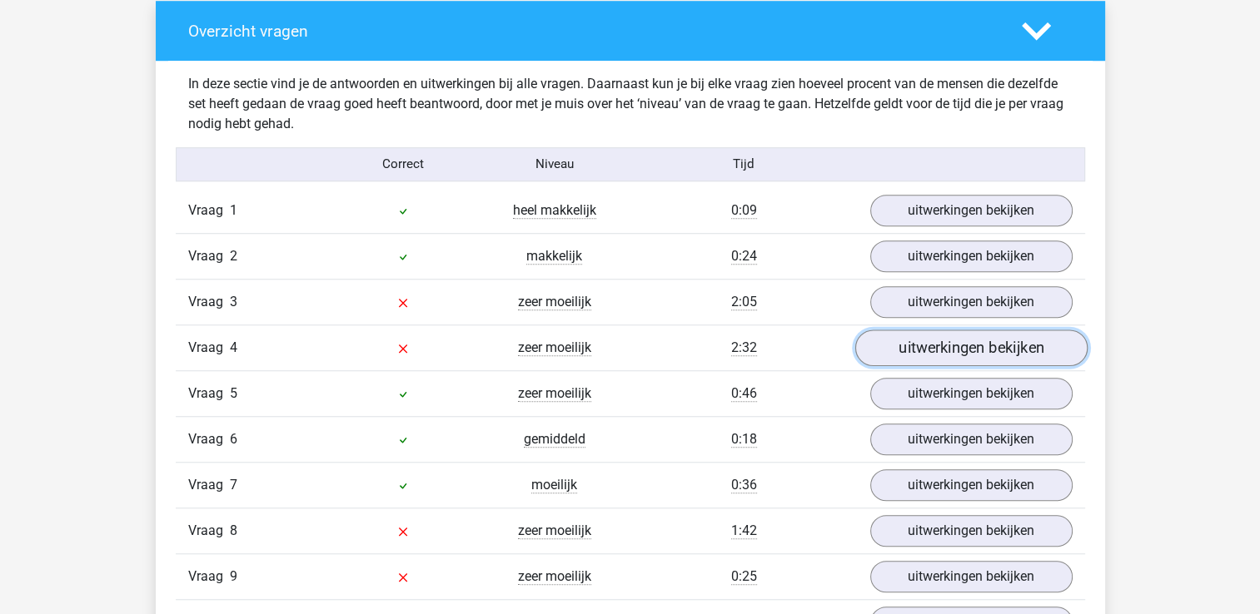
click at [949, 346] on link "uitwerkingen bekijken" at bounding box center [970, 348] width 232 height 37
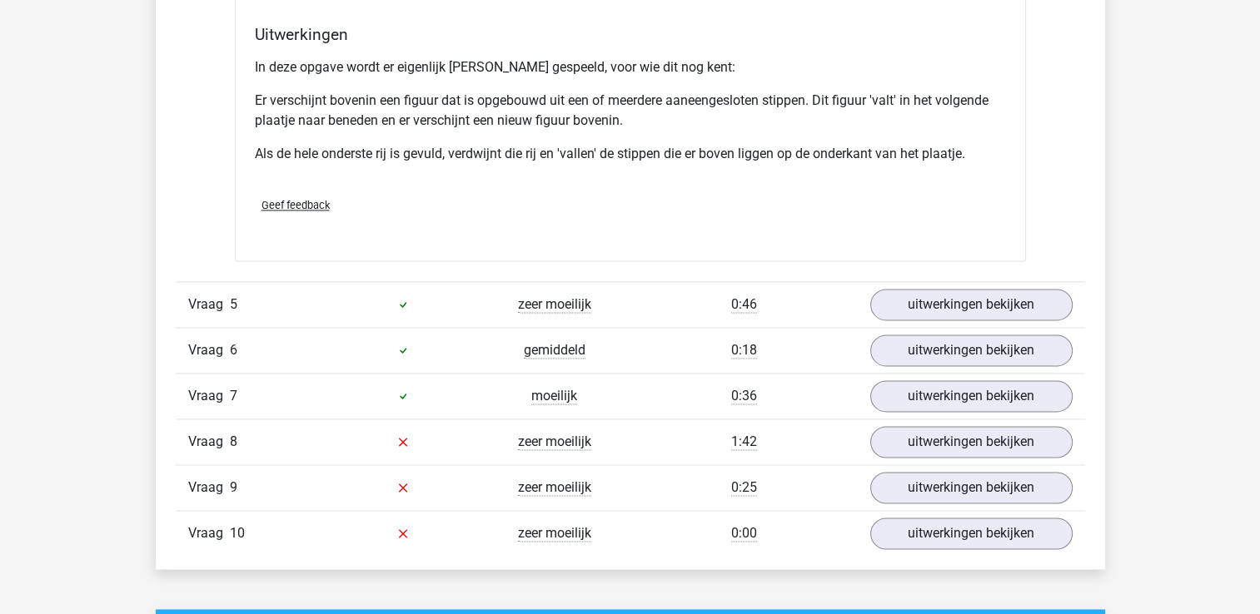
scroll to position [2331, 0]
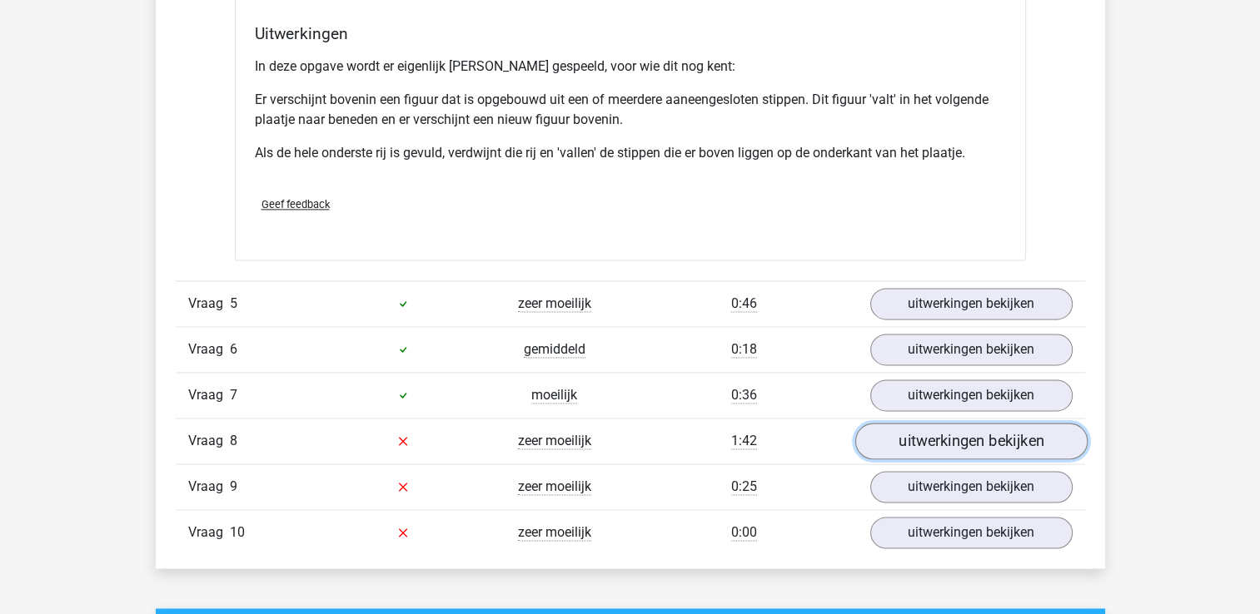
click at [947, 437] on link "uitwerkingen bekijken" at bounding box center [970, 441] width 232 height 37
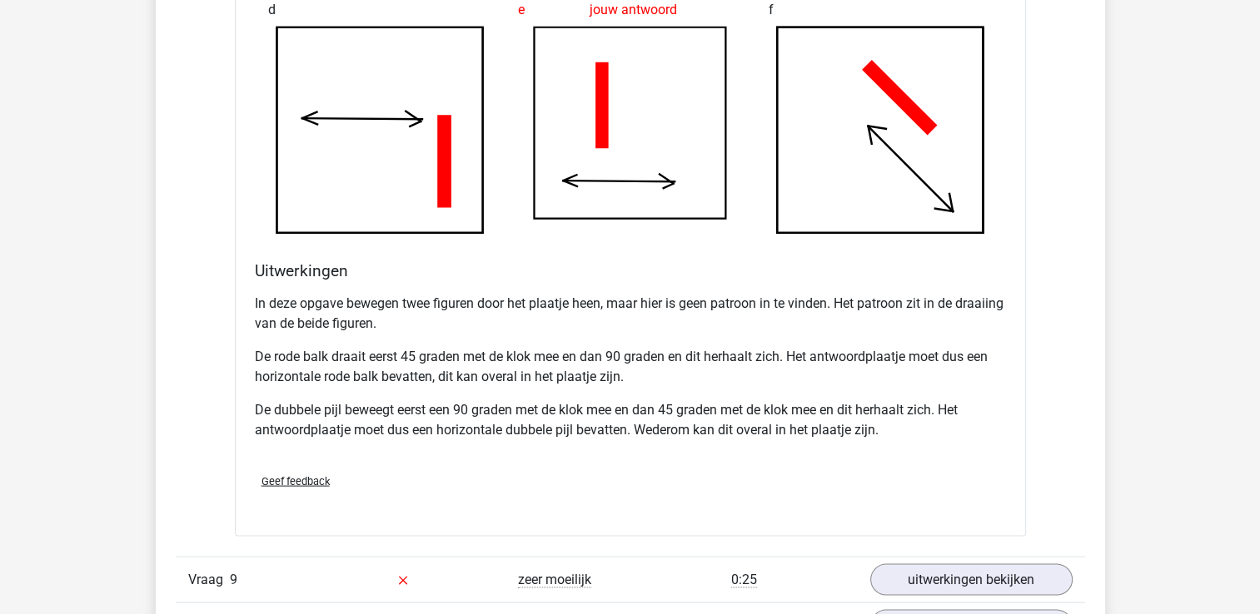
scroll to position [3413, 0]
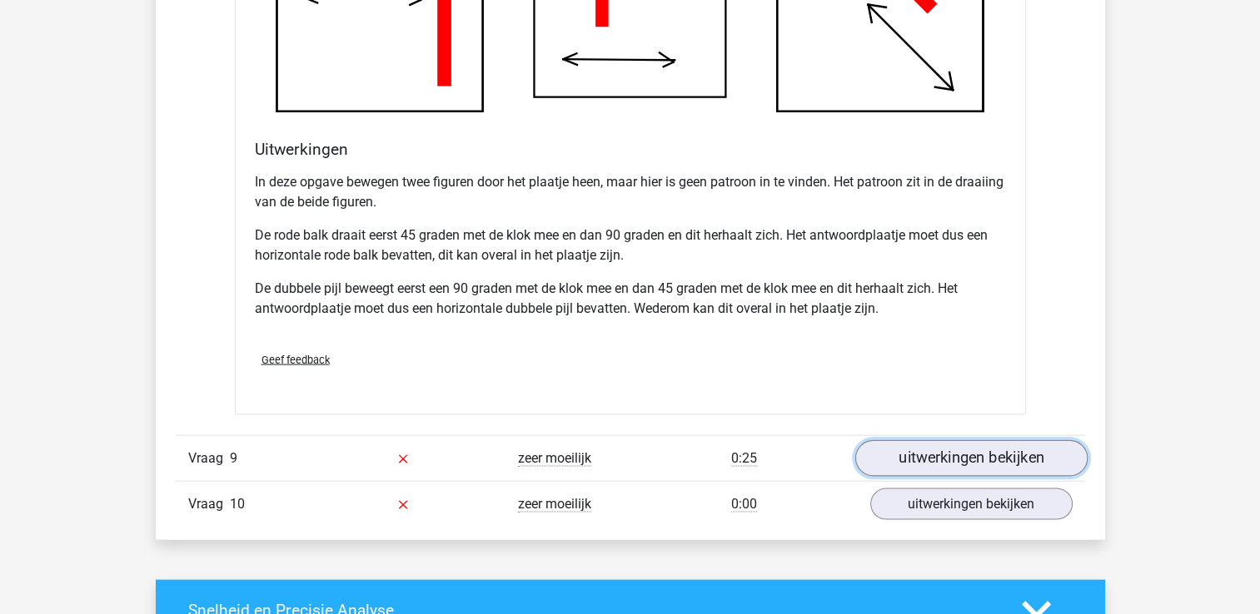
click at [971, 451] on link "uitwerkingen bekijken" at bounding box center [970, 458] width 232 height 37
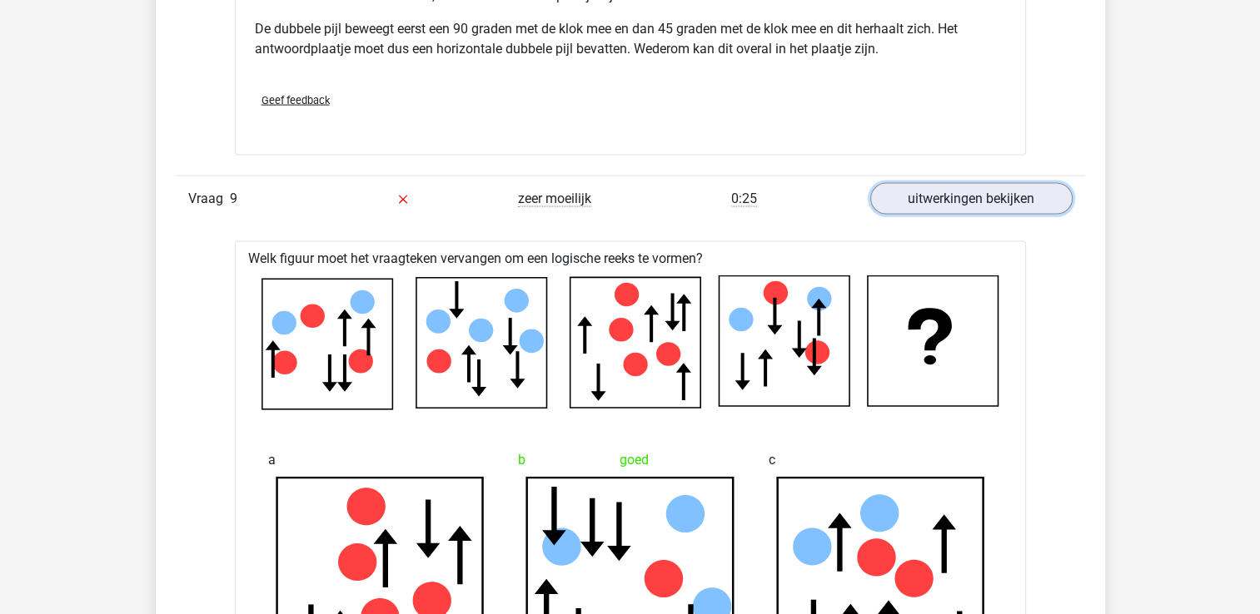
scroll to position [3663, 0]
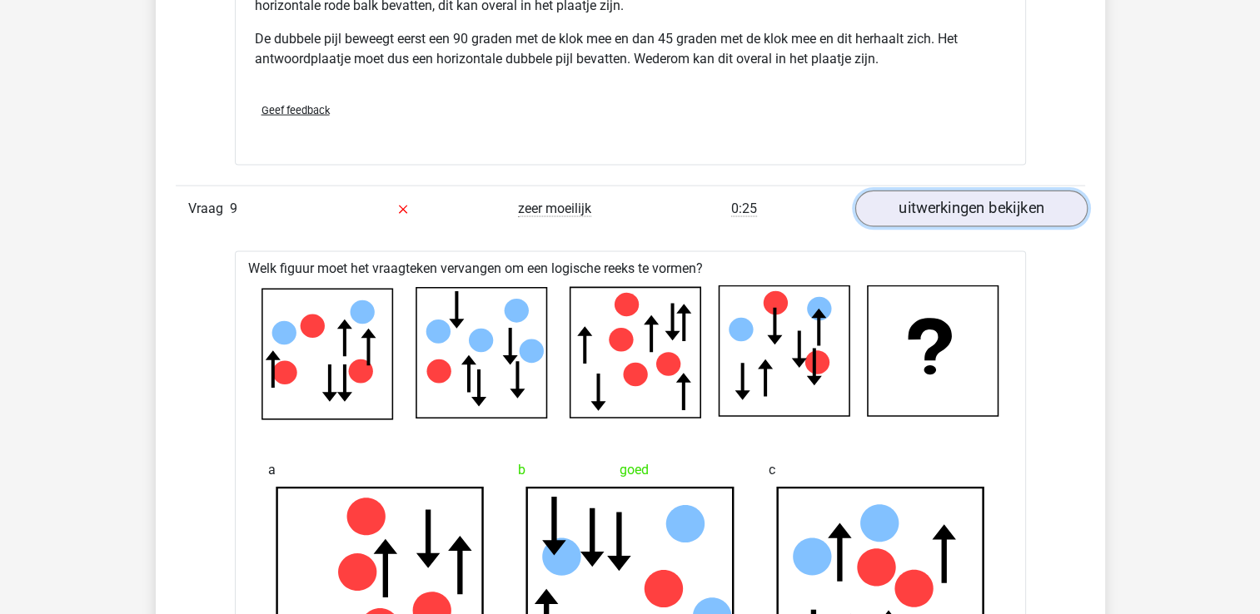
click at [1002, 207] on link "uitwerkingen bekijken" at bounding box center [970, 209] width 232 height 37
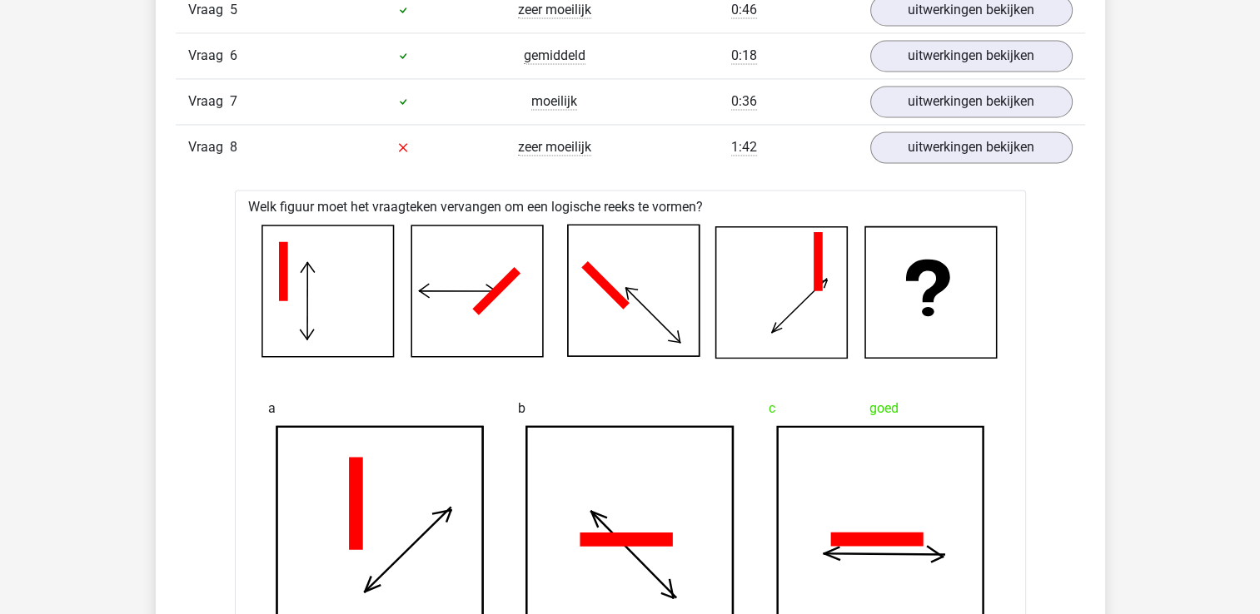
scroll to position [2414, 0]
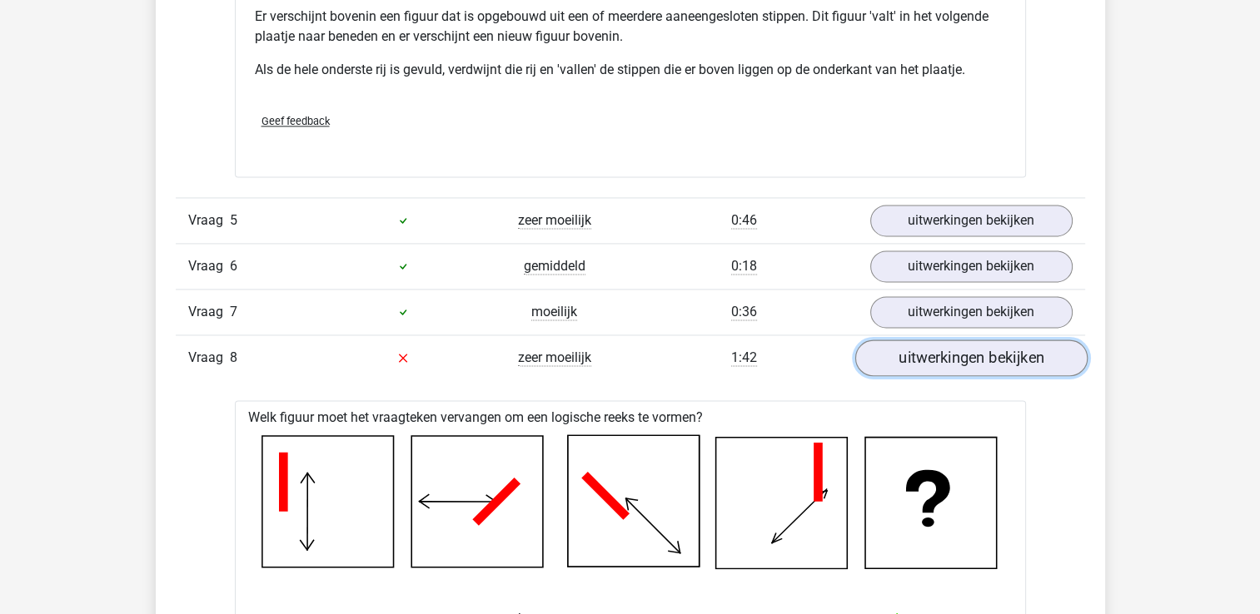
click at [999, 340] on link "uitwerkingen bekijken" at bounding box center [970, 358] width 232 height 37
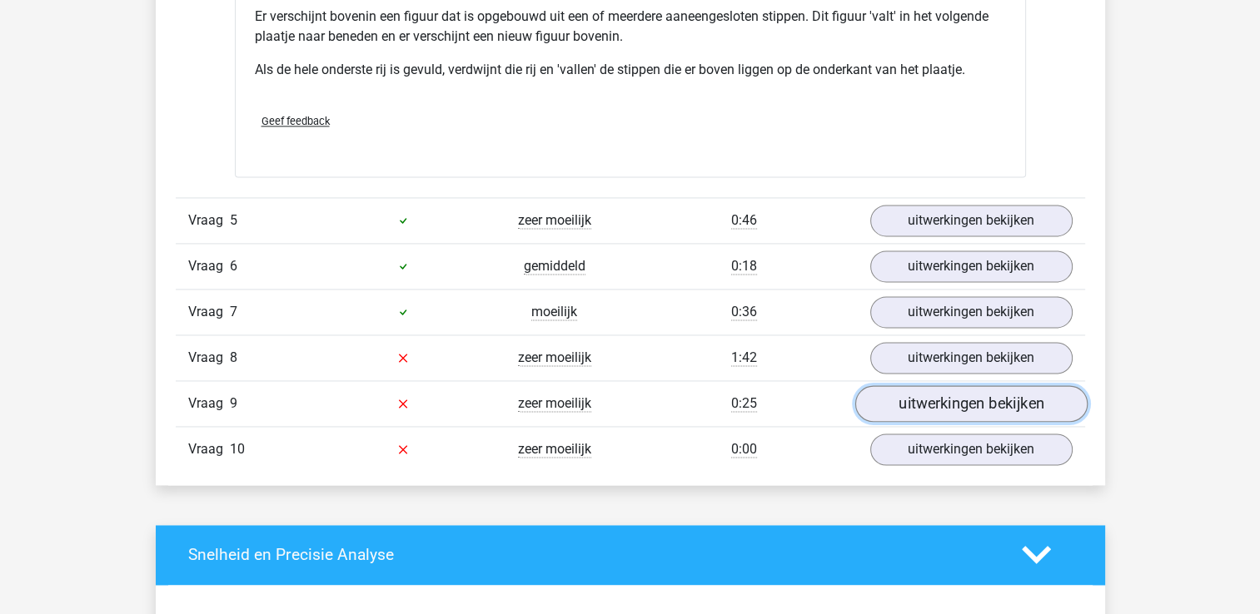
click at [982, 400] on link "uitwerkingen bekijken" at bounding box center [970, 403] width 232 height 37
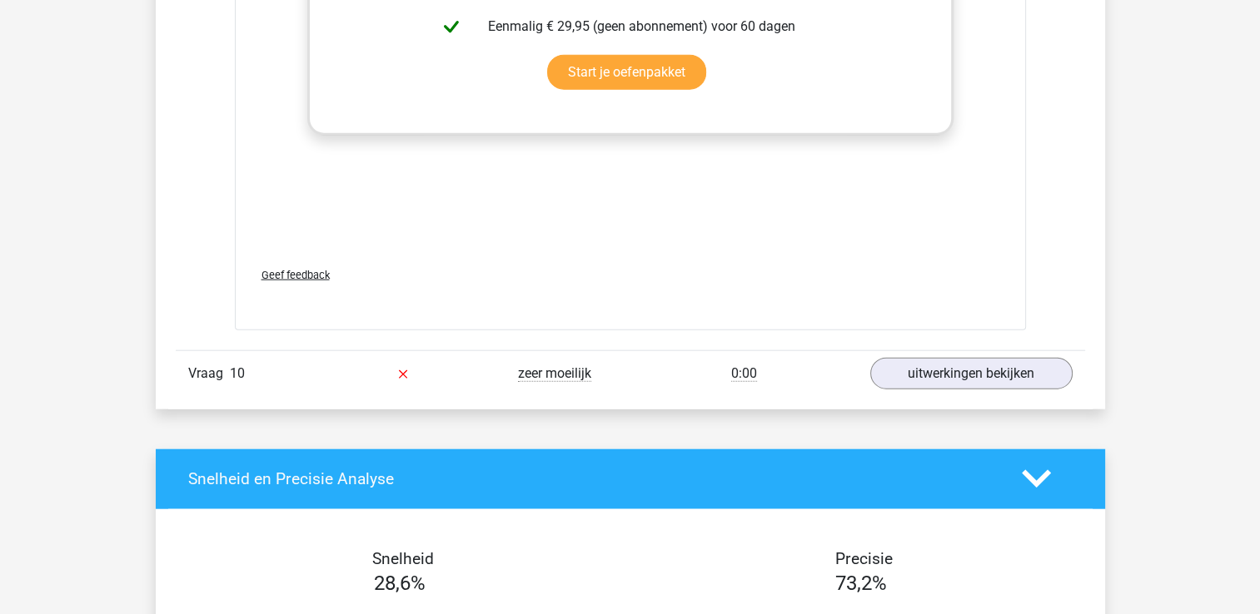
scroll to position [3913, 0]
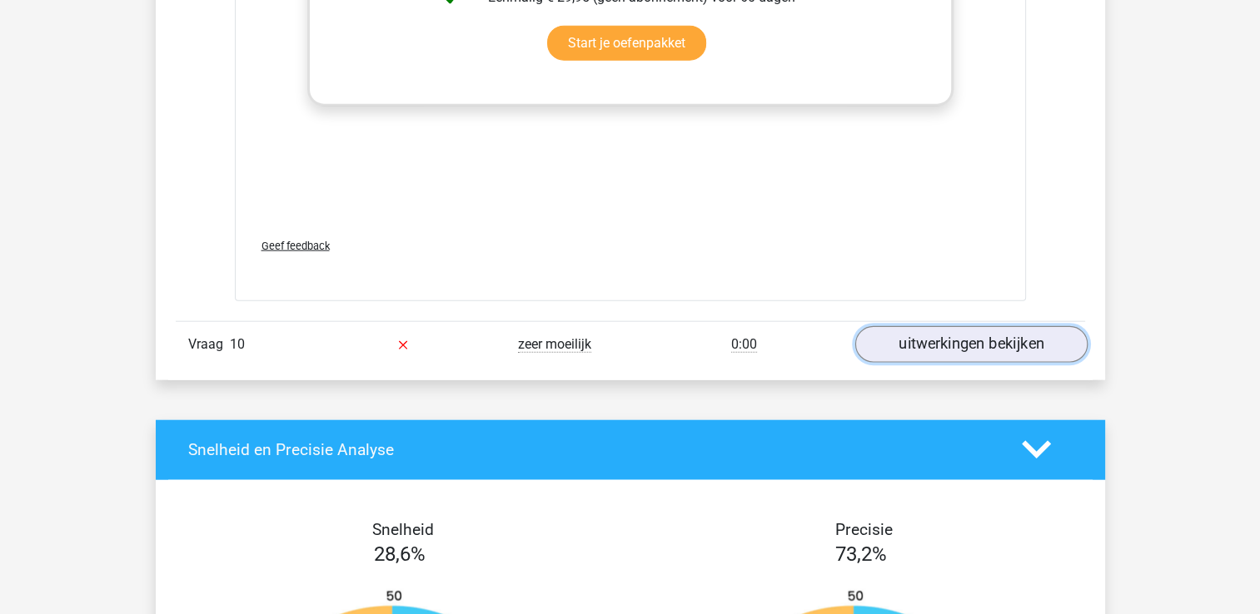
click at [1012, 335] on link "uitwerkingen bekijken" at bounding box center [970, 344] width 232 height 37
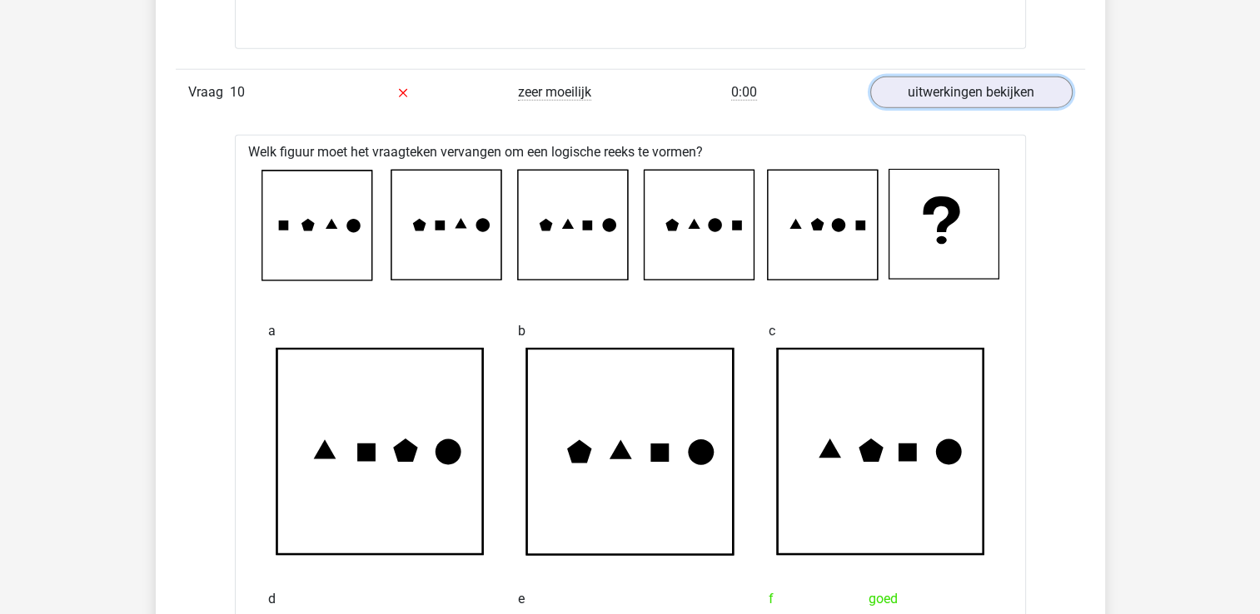
scroll to position [4163, 0]
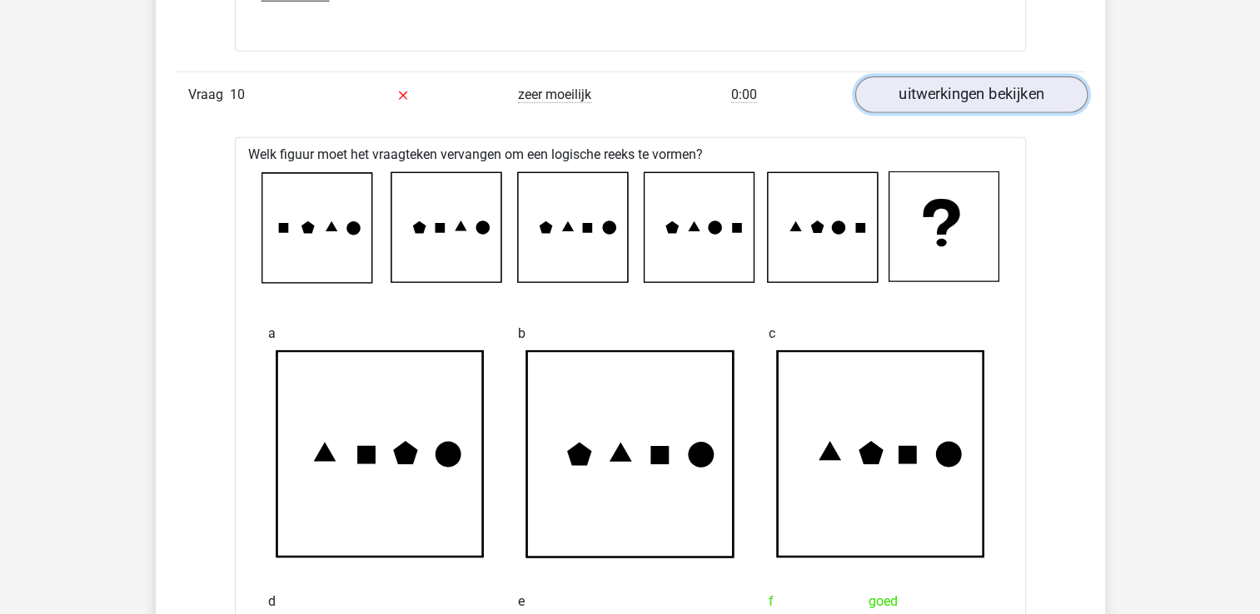
click at [1021, 78] on link "uitwerkingen bekijken" at bounding box center [970, 95] width 232 height 37
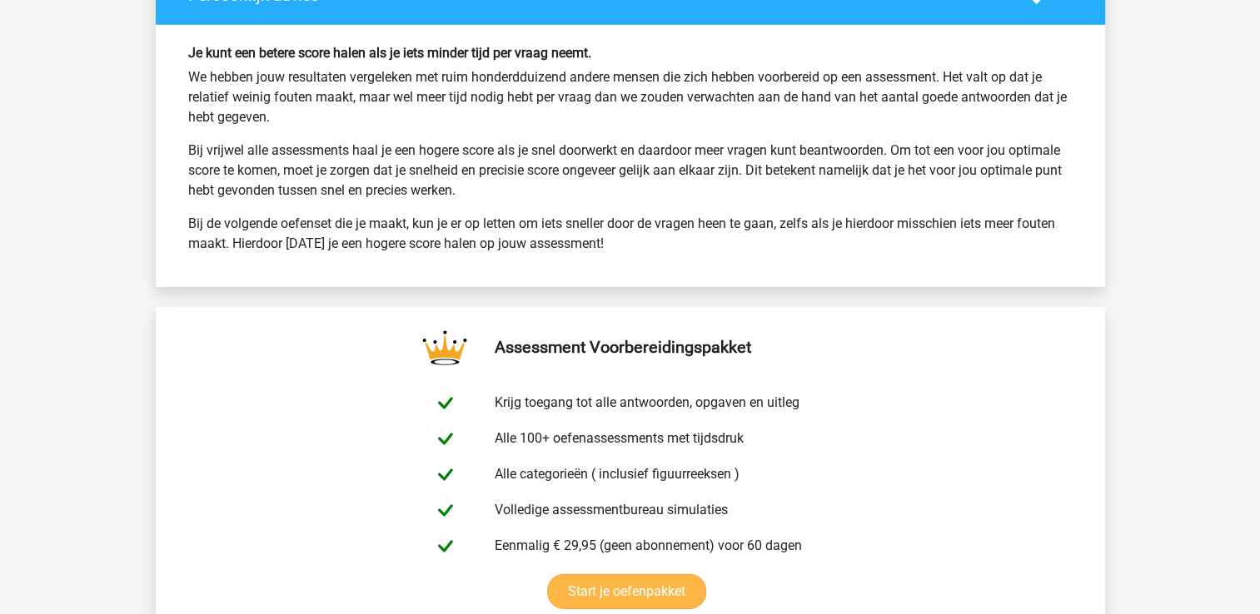
scroll to position [4579, 0]
